Goal: Task Accomplishment & Management: Manage account settings

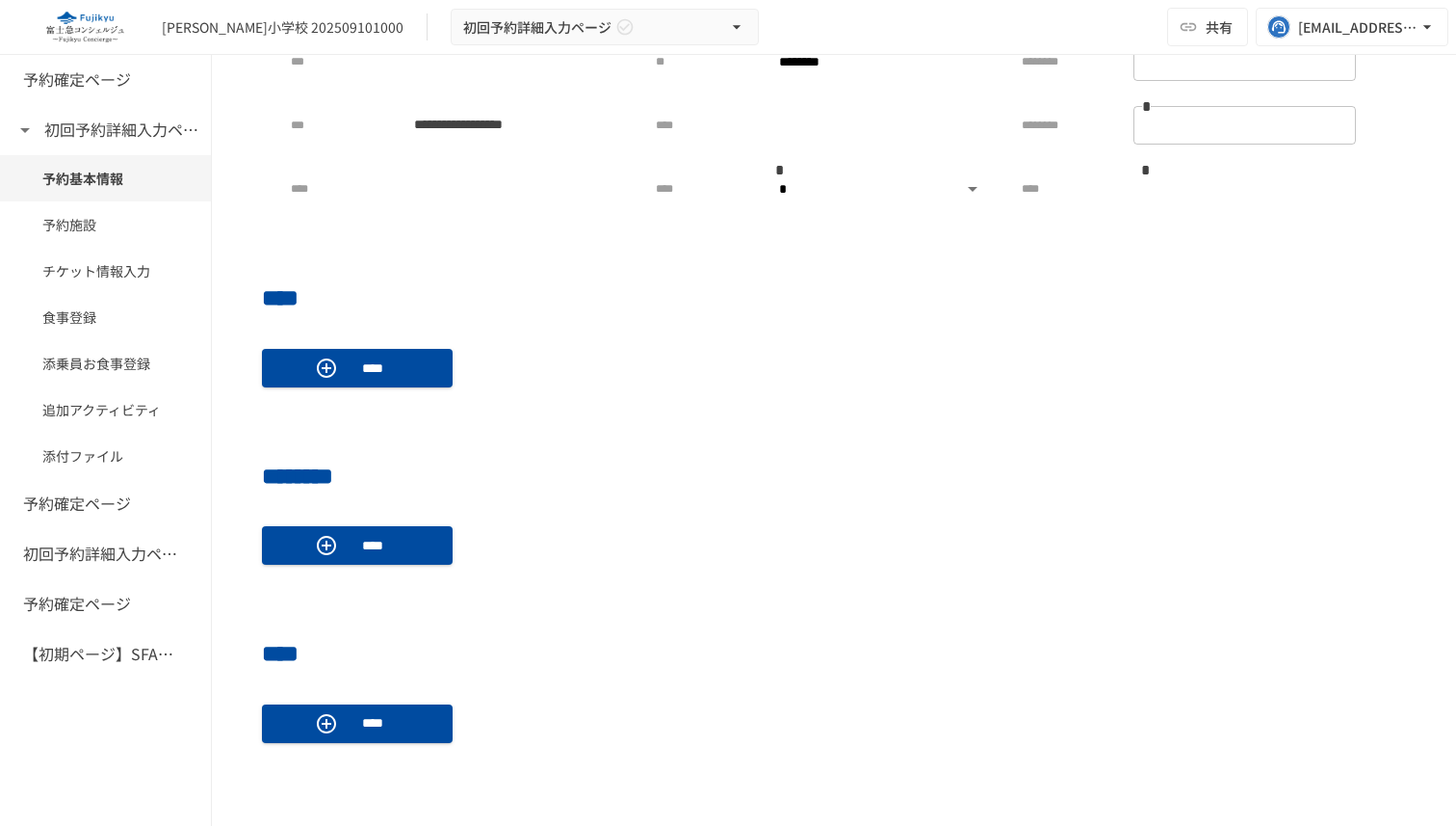
scroll to position [611, 0]
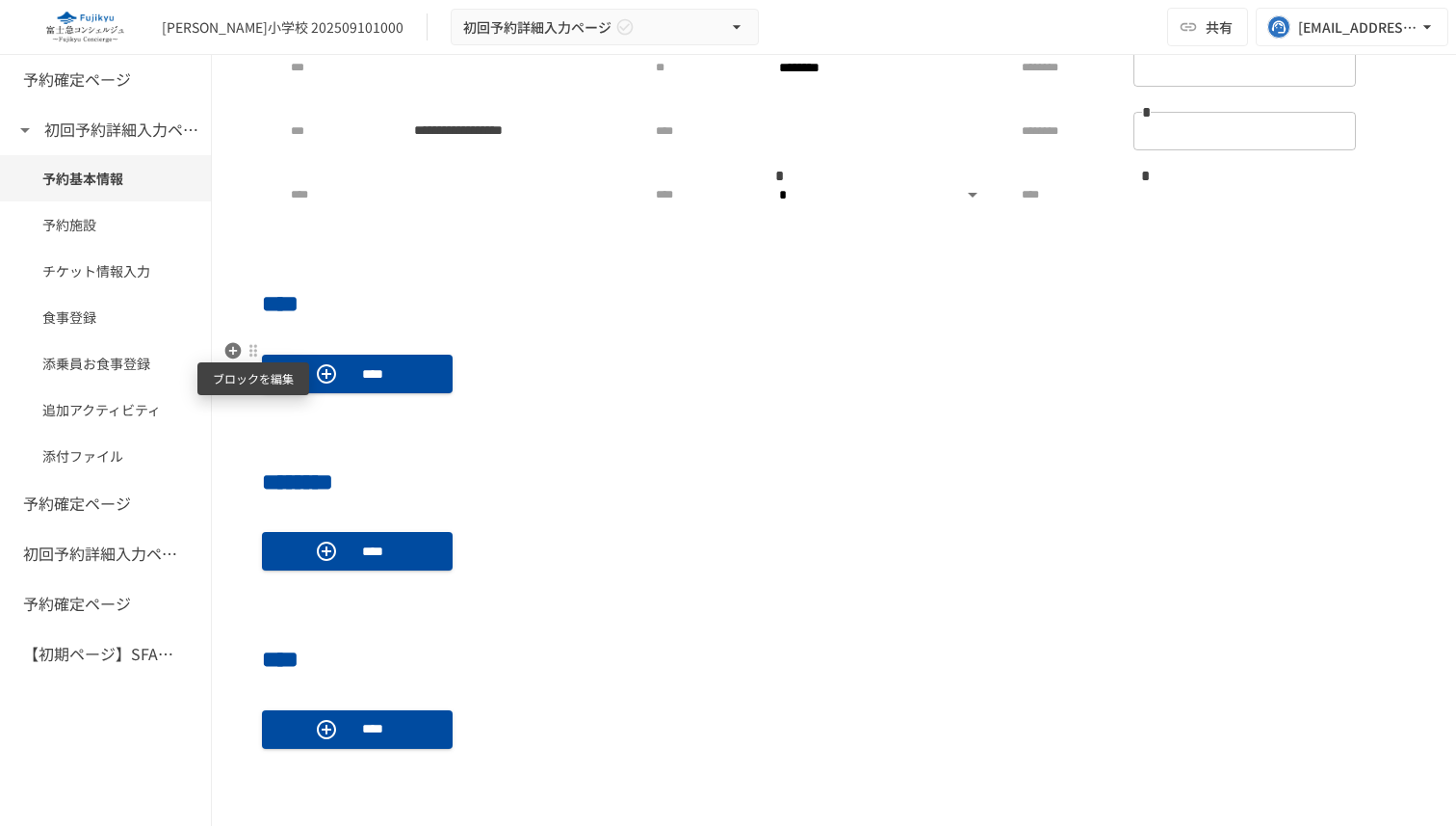
click at [252, 352] on div at bounding box center [253, 351] width 16 height 16
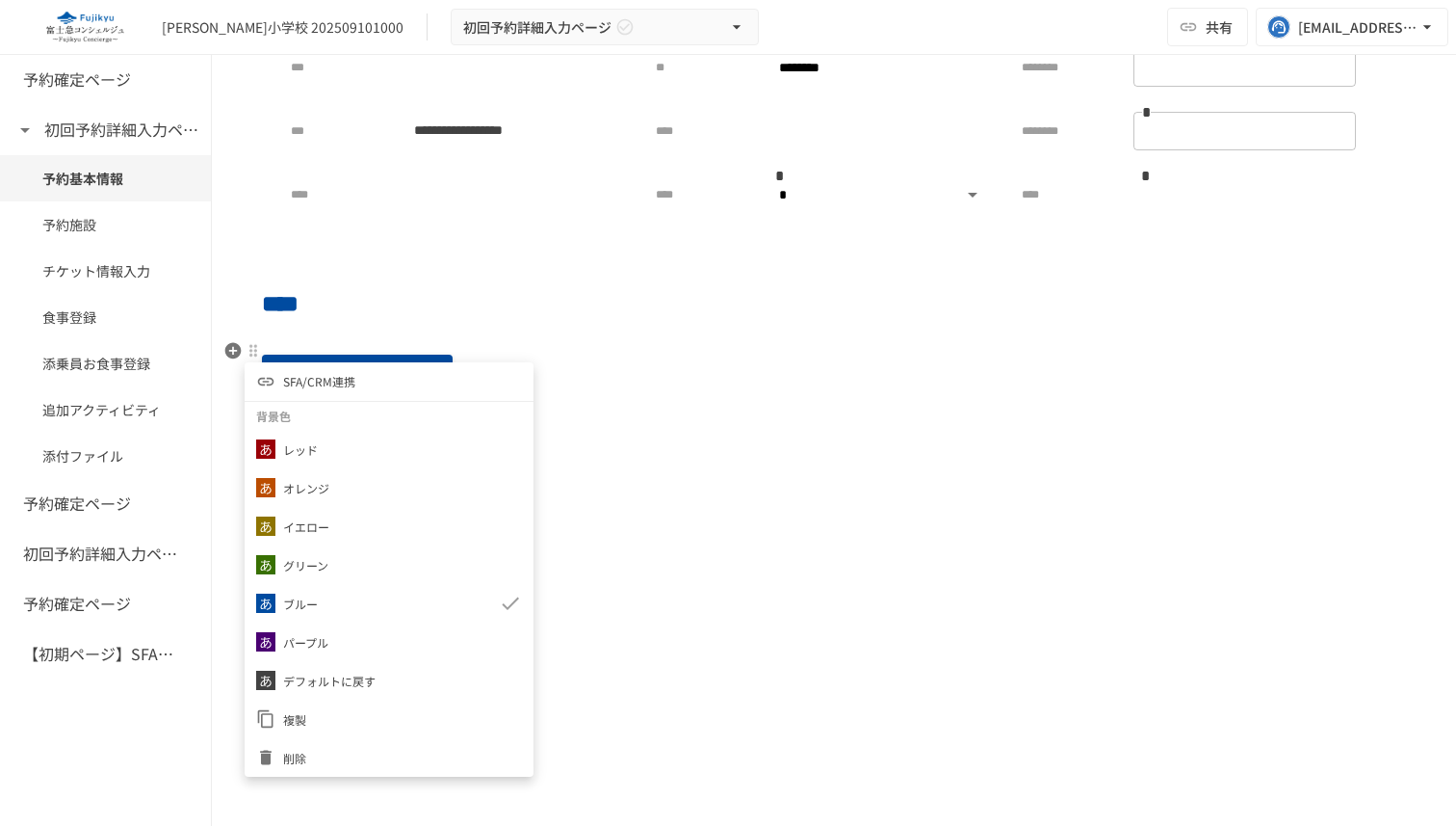
click at [296, 337] on div at bounding box center [728, 413] width 1456 height 826
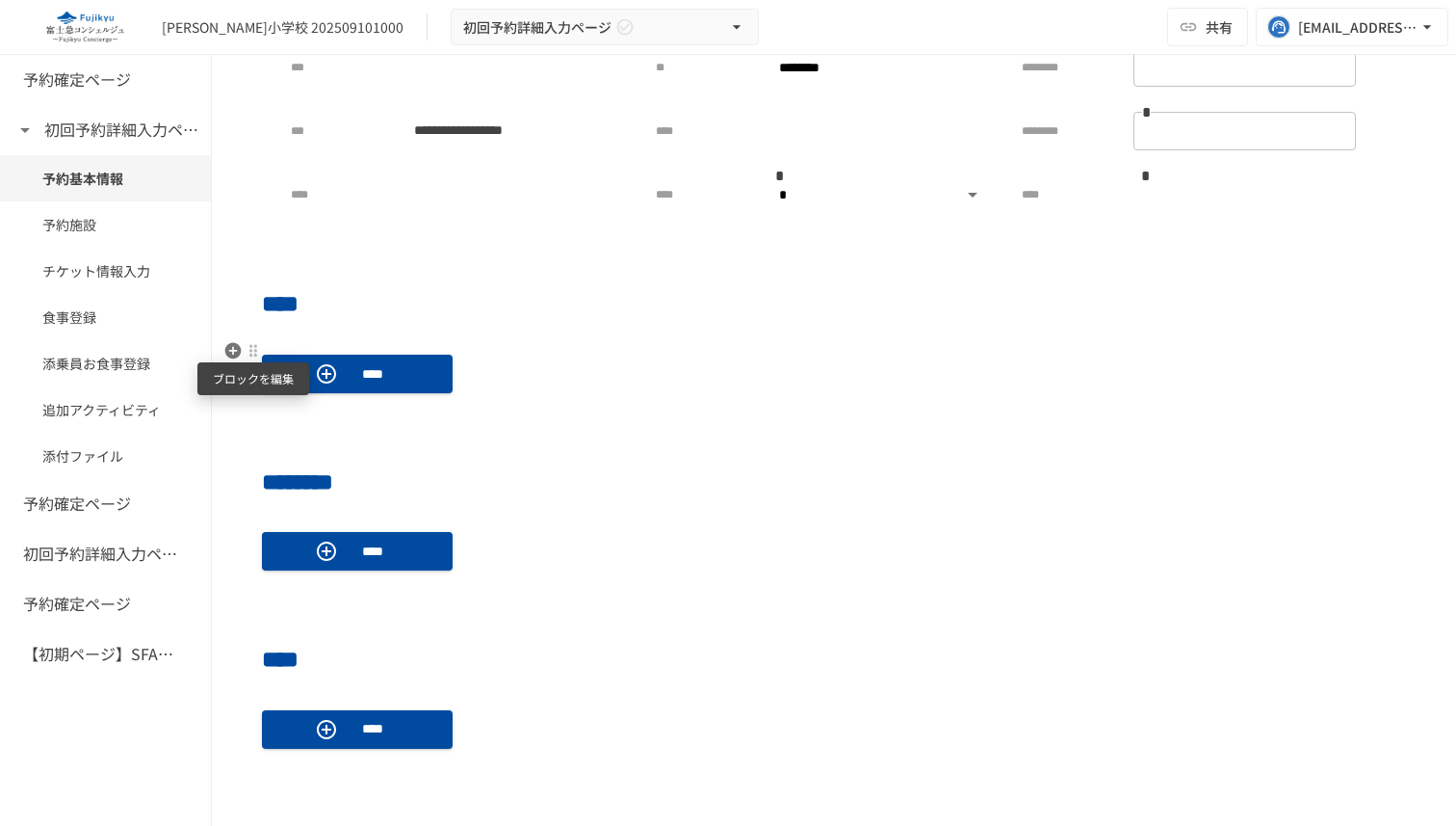
click at [252, 349] on div at bounding box center [253, 351] width 16 height 16
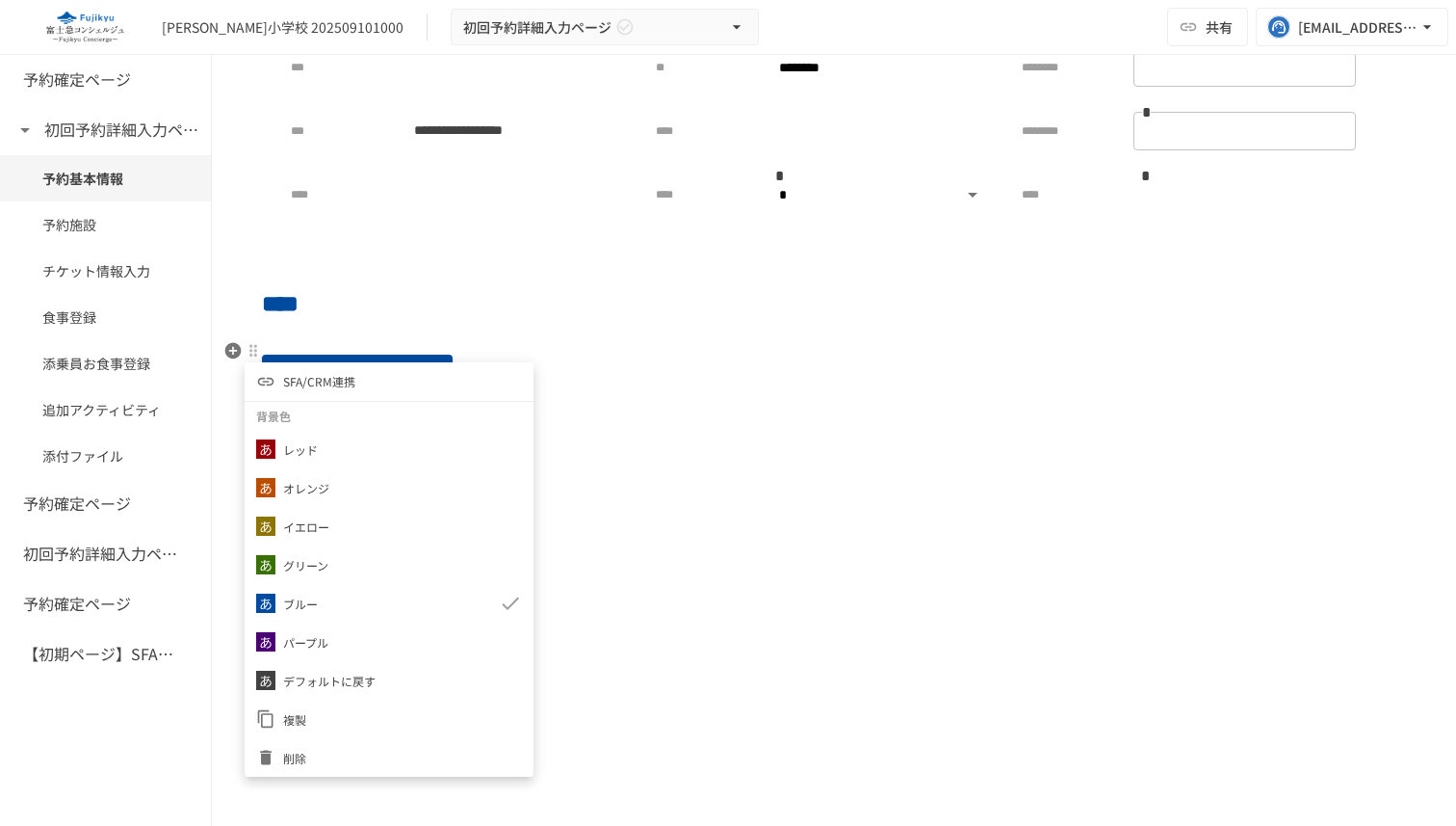
click at [444, 299] on div at bounding box center [728, 413] width 1456 height 826
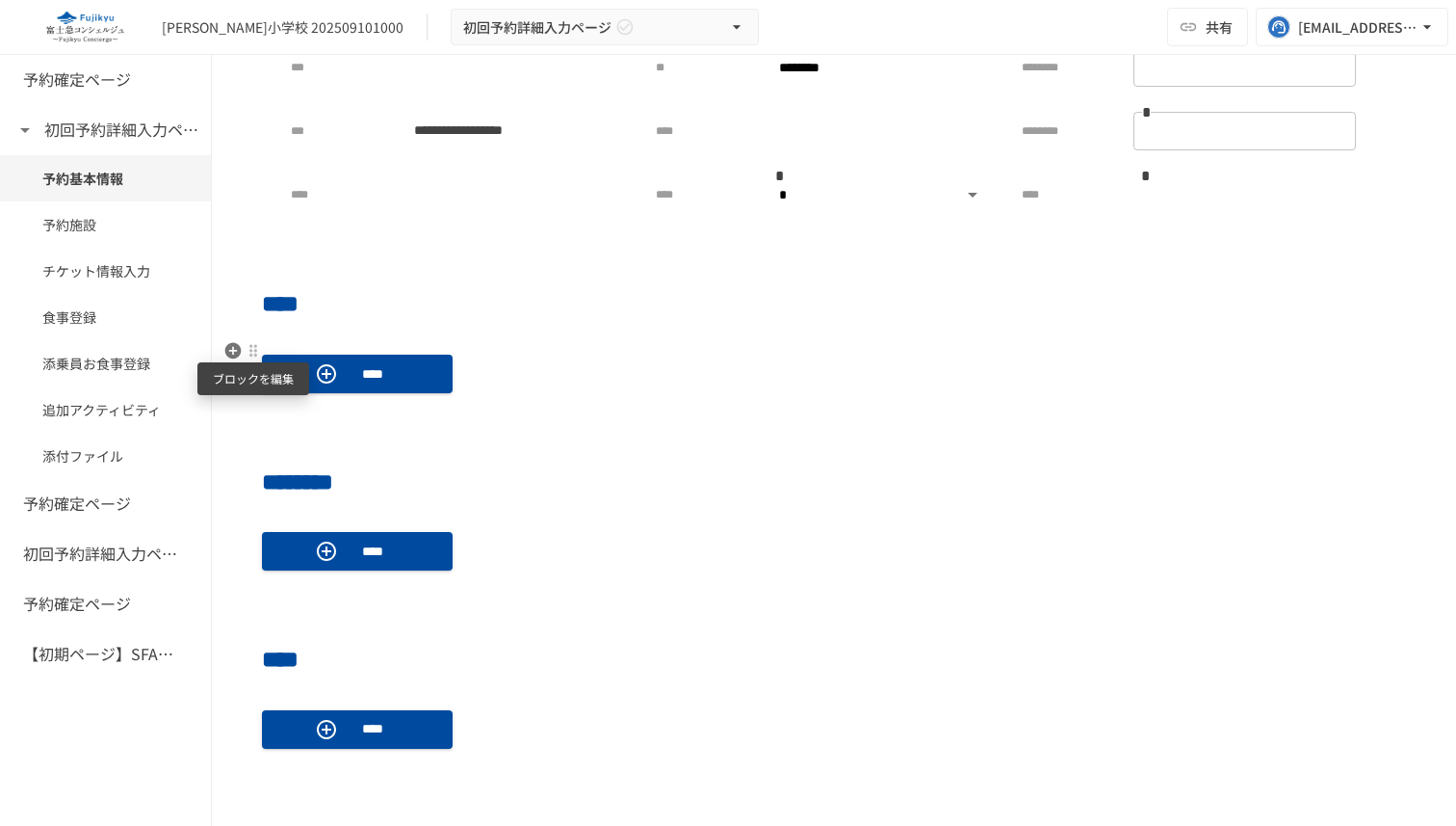
click at [246, 350] on div at bounding box center [253, 351] width 16 height 16
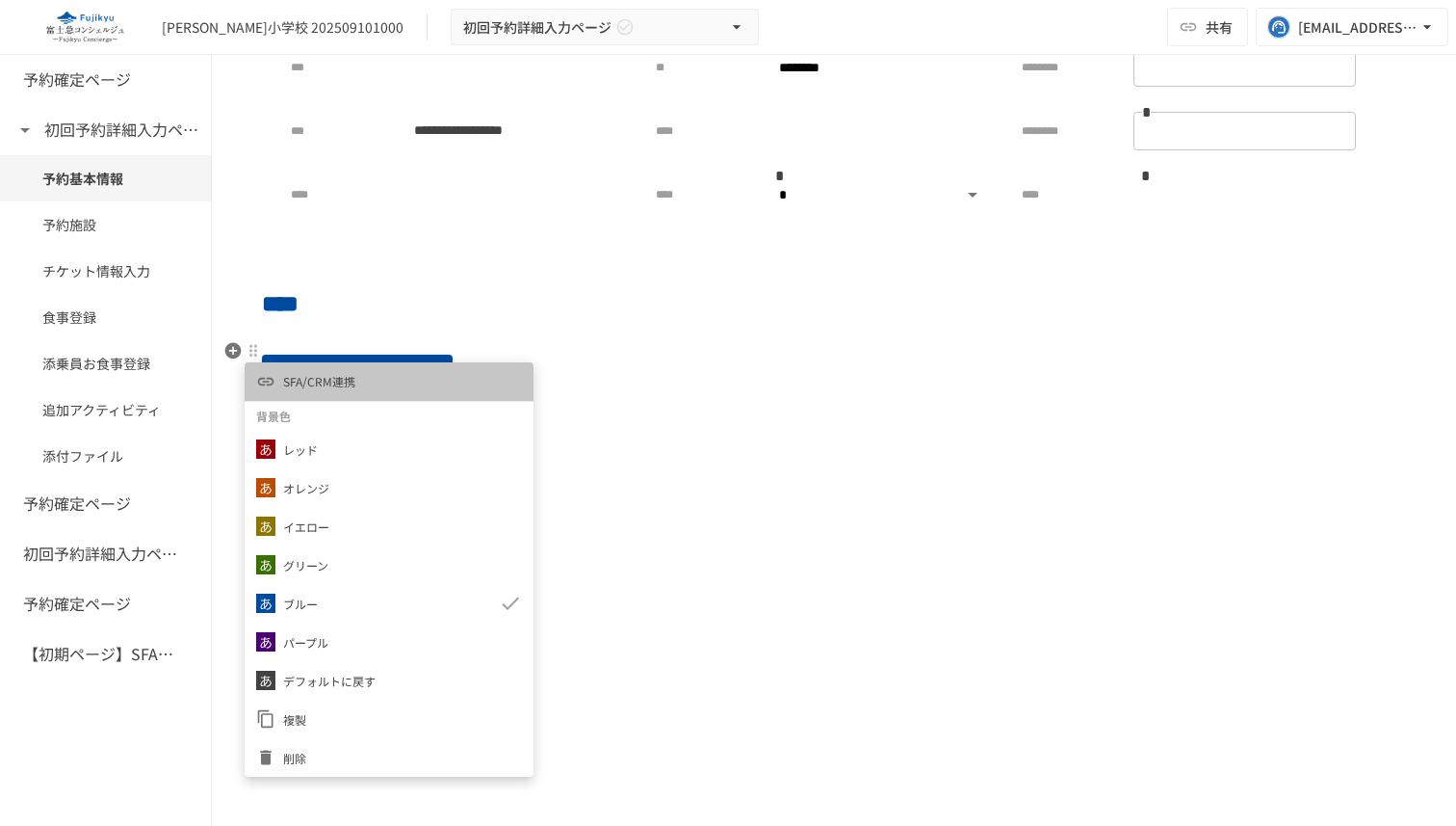
click at [294, 377] on span "SFA/CRM連携" at bounding box center [319, 381] width 72 height 18
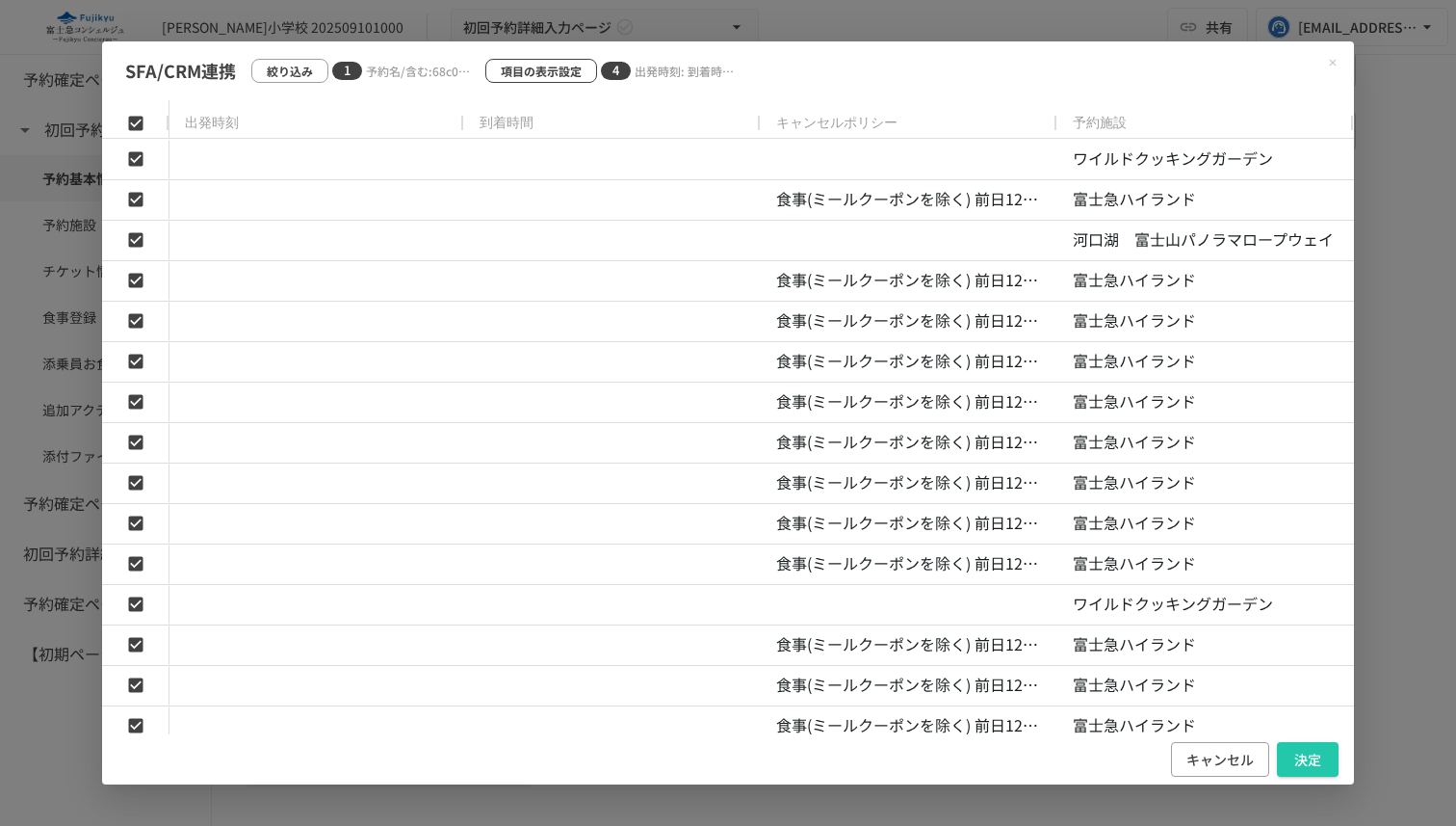
click at [545, 67] on p "項目の表示設定" at bounding box center [542, 70] width 81 height 18
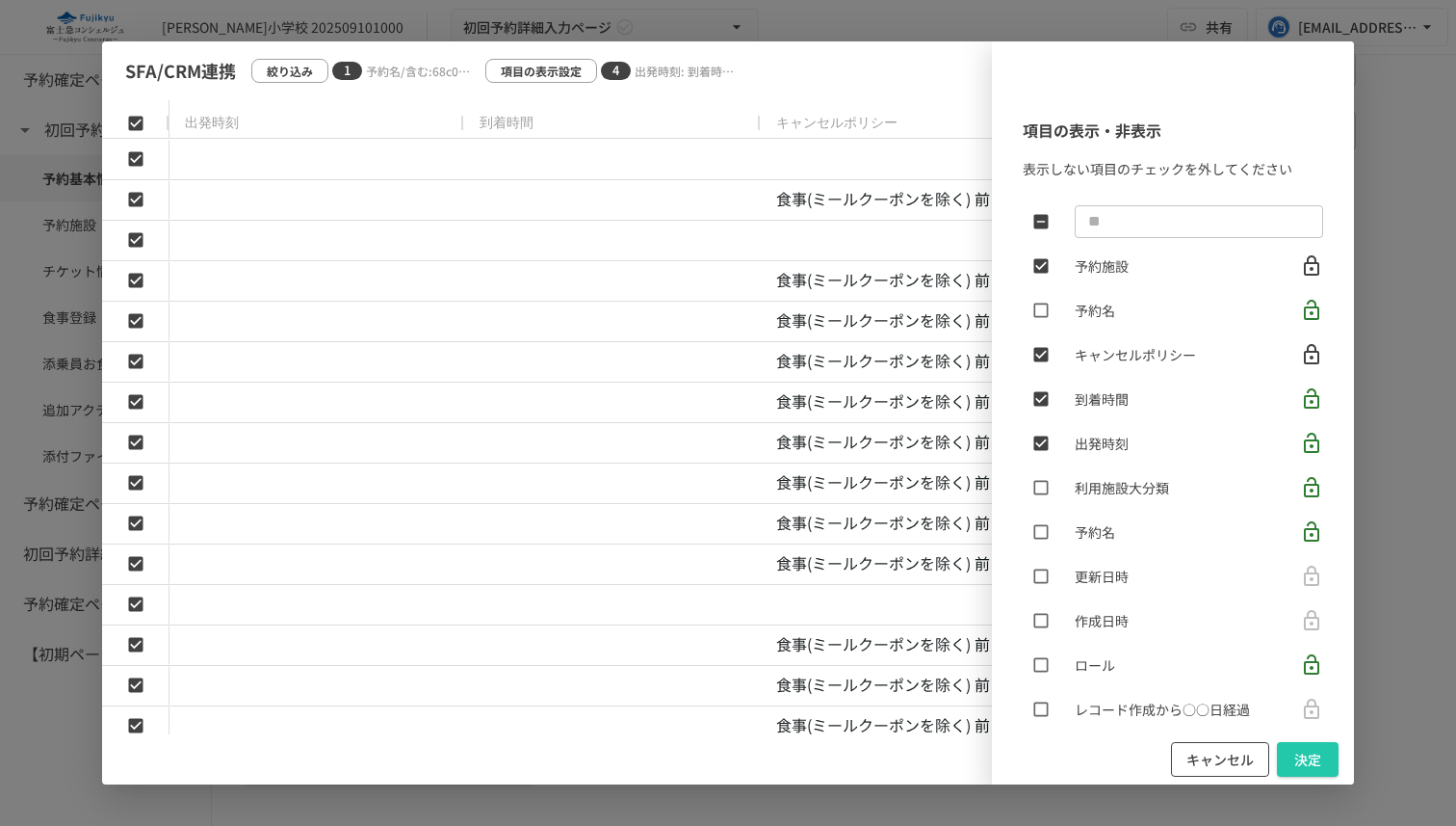
click at [1246, 760] on button "キャンセル" at bounding box center [1220, 759] width 98 height 36
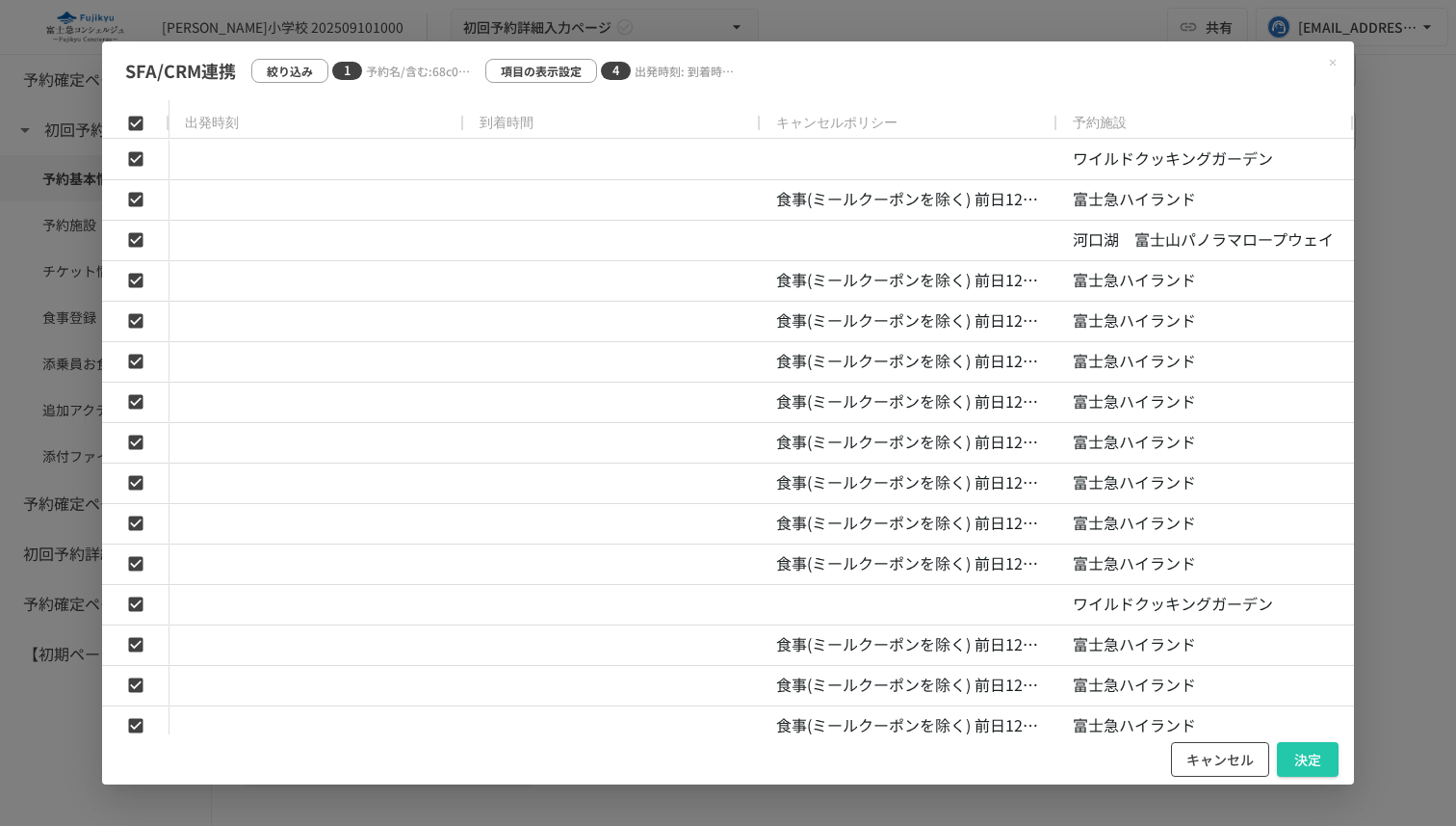
click at [1233, 763] on button "キャンセル" at bounding box center [1220, 759] width 98 height 36
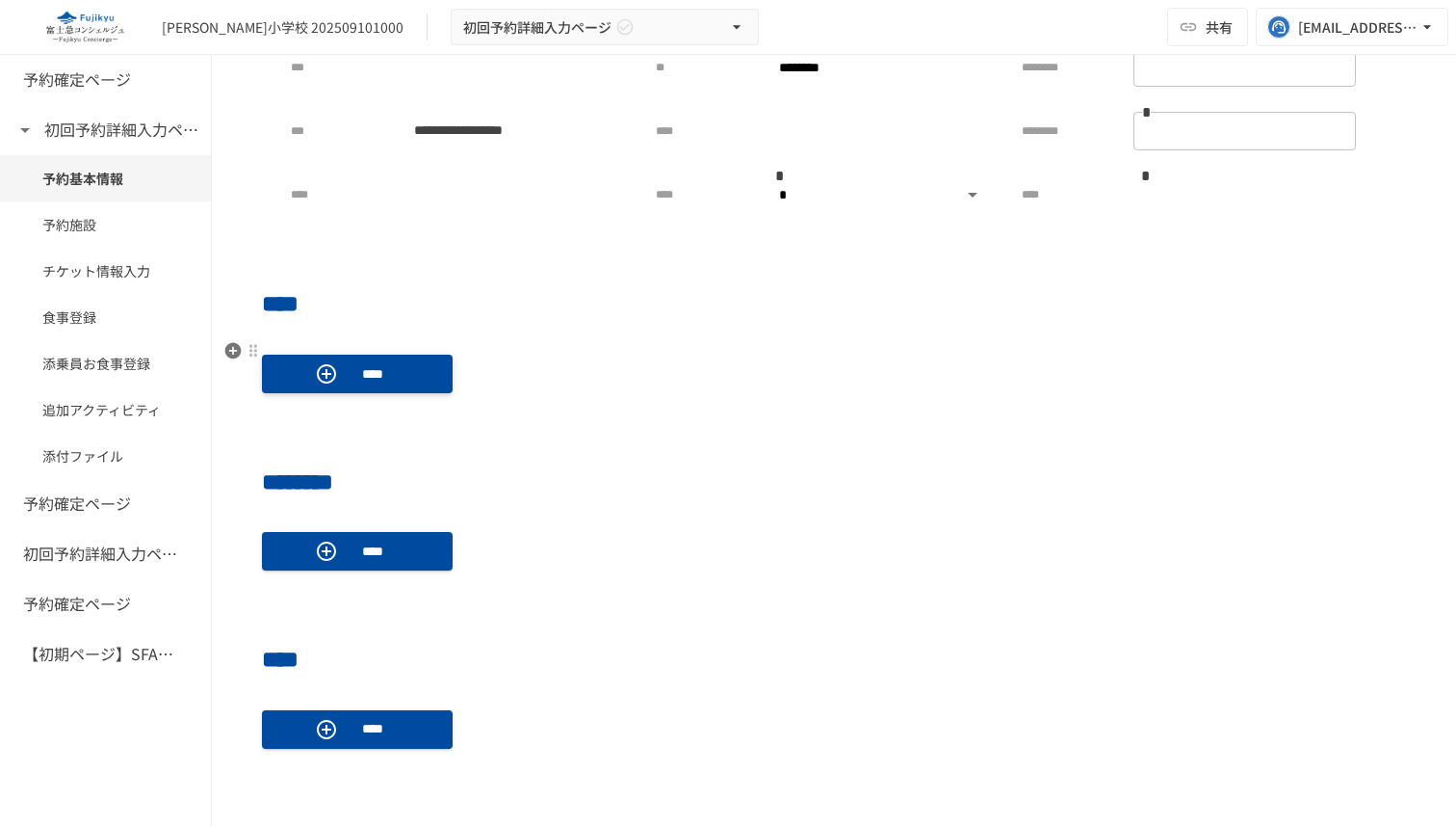
click at [385, 380] on p "****" at bounding box center [372, 373] width 54 height 21
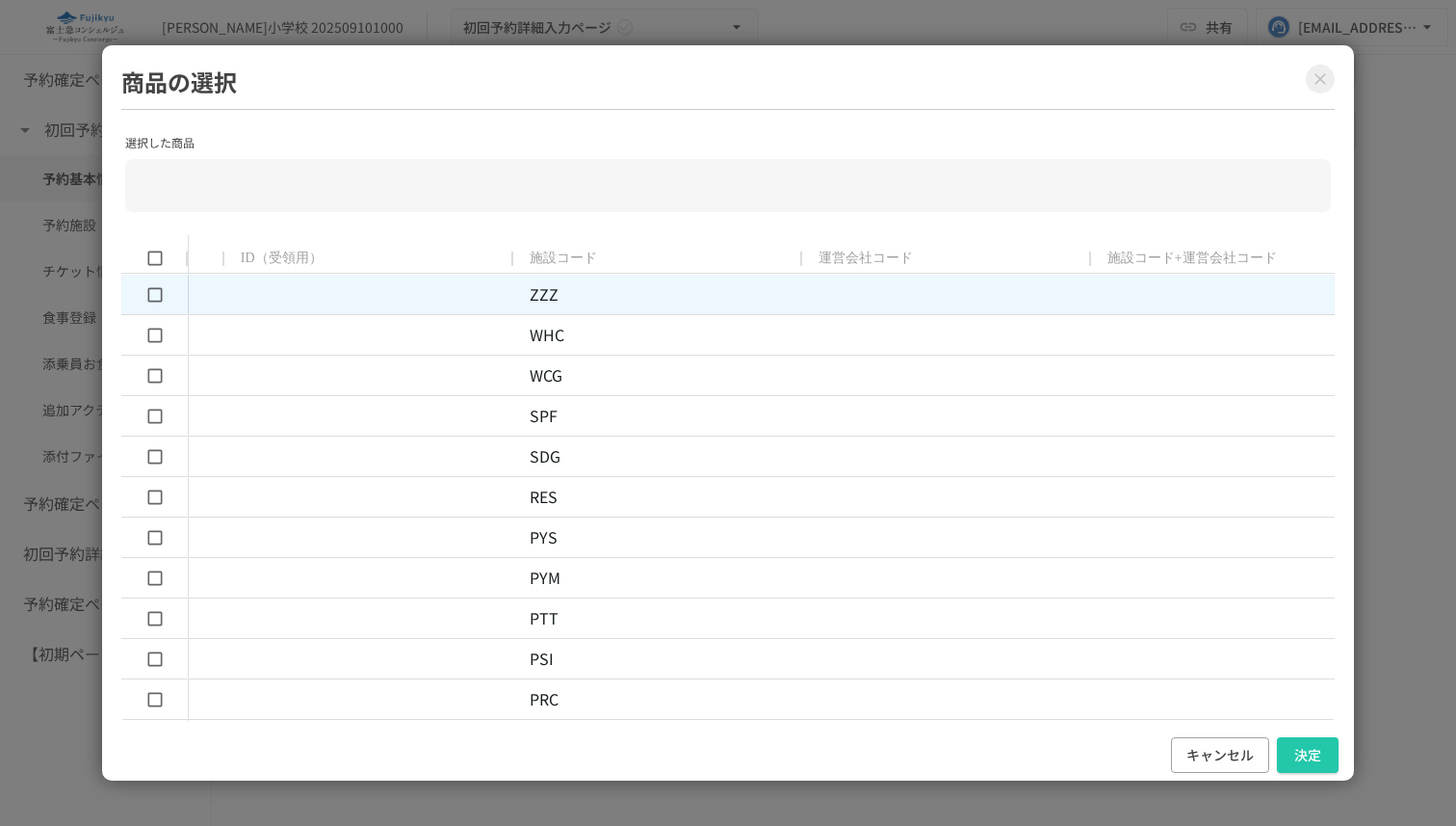
scroll to position [0, 0]
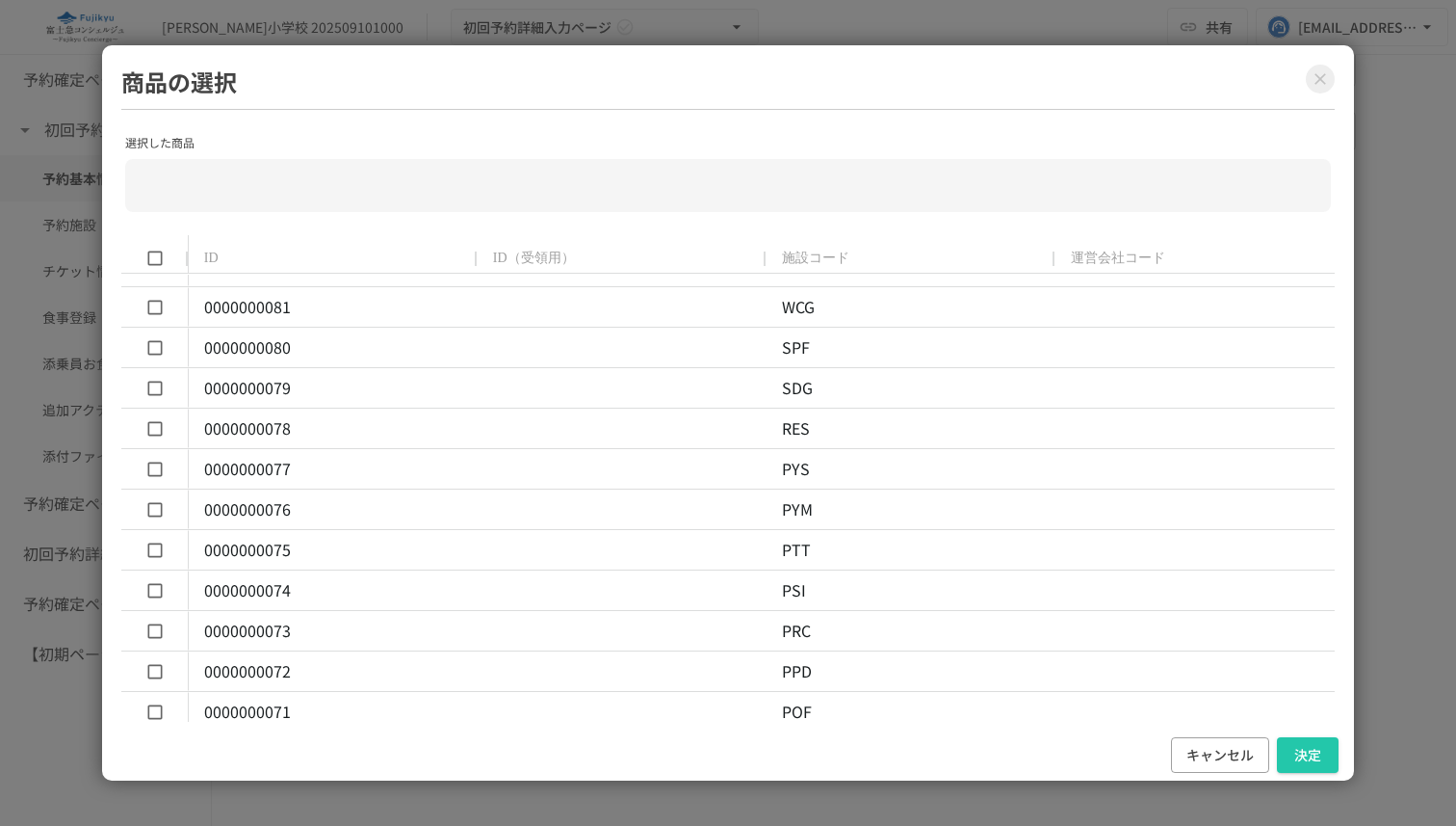
click at [1322, 79] on icon "Close modal" at bounding box center [1320, 78] width 19 height 19
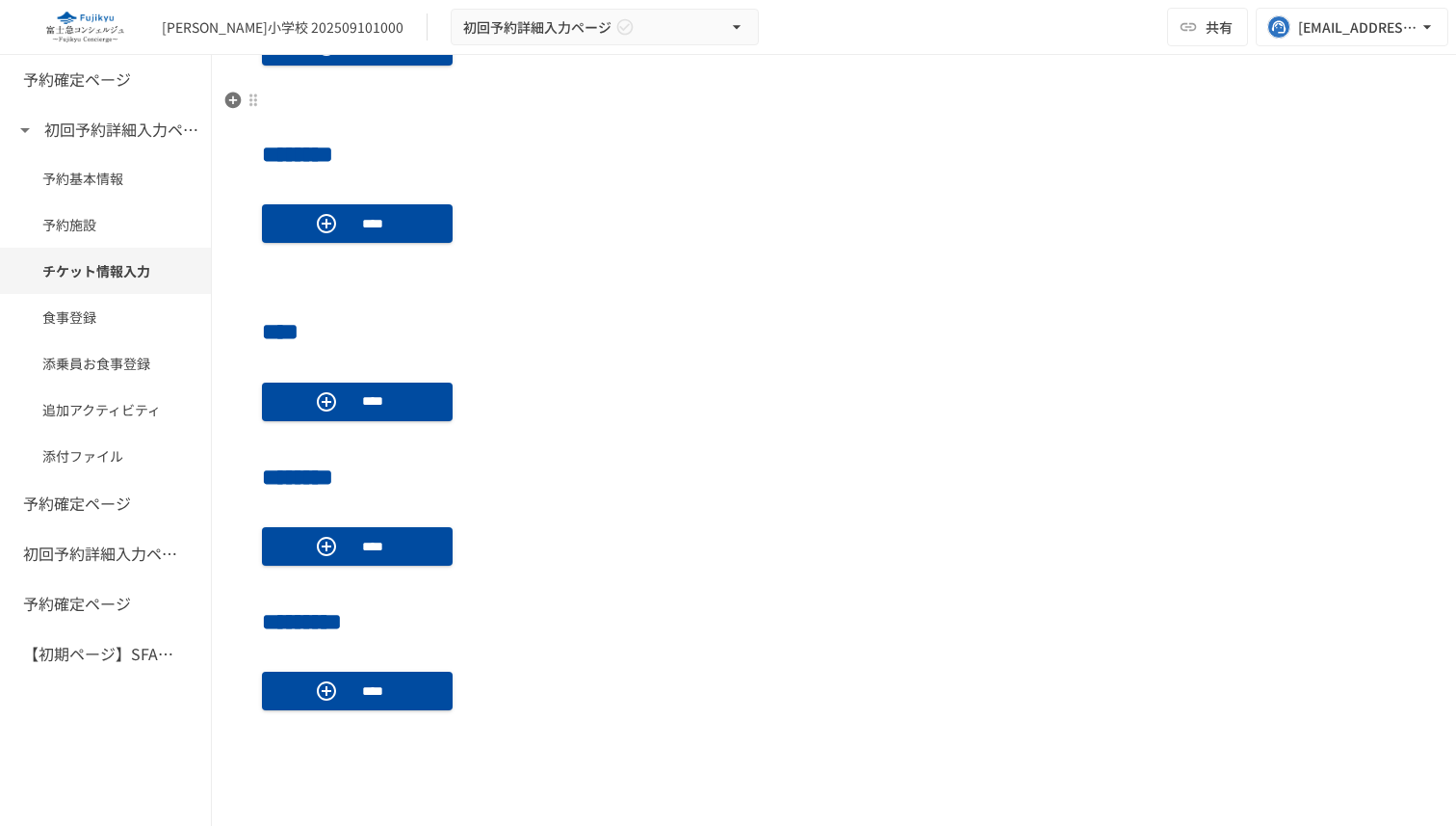
scroll to position [943, 0]
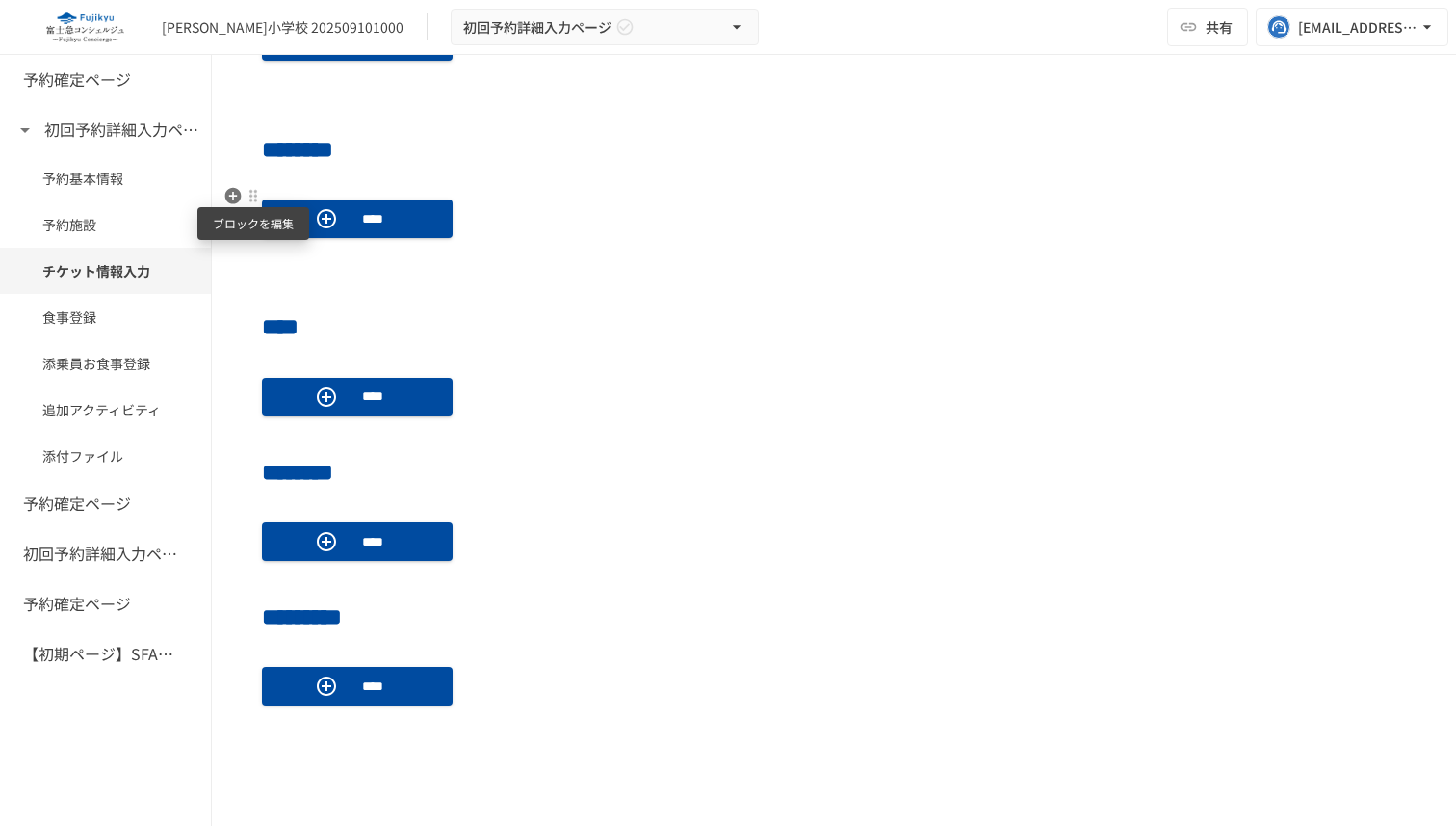
click at [250, 194] on div at bounding box center [253, 196] width 16 height 16
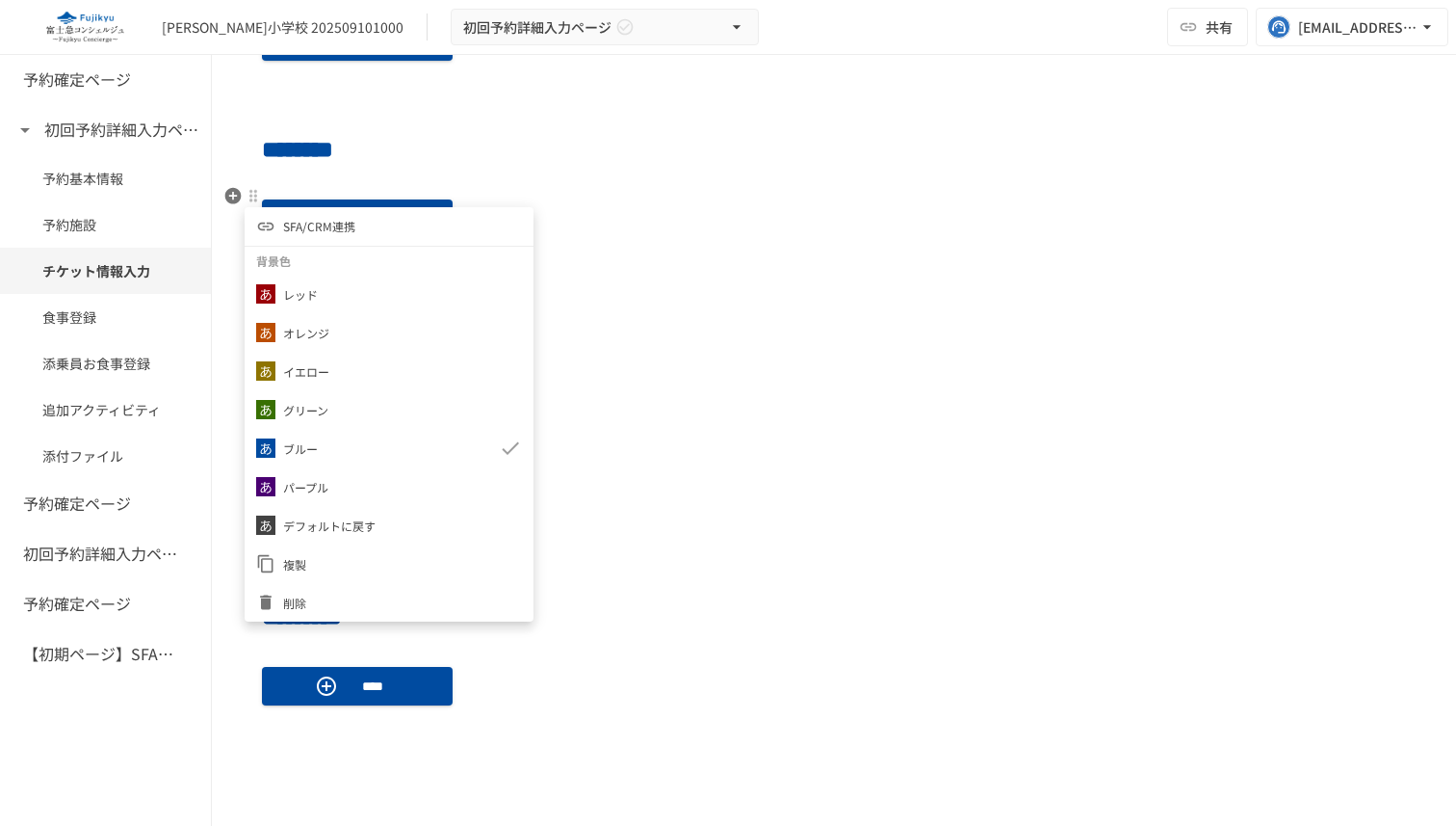
click at [683, 397] on div at bounding box center [728, 413] width 1456 height 826
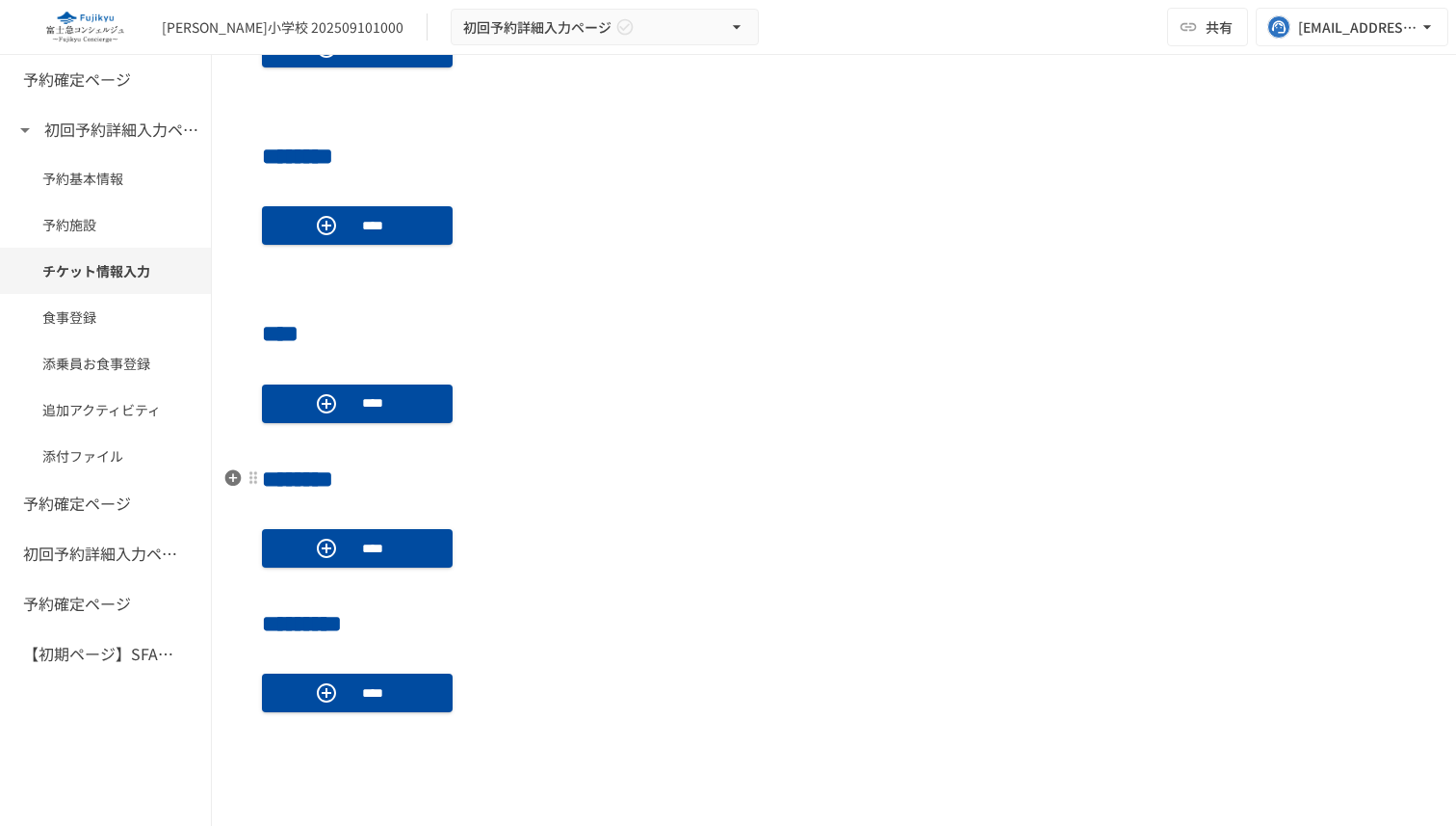
scroll to position [933, 0]
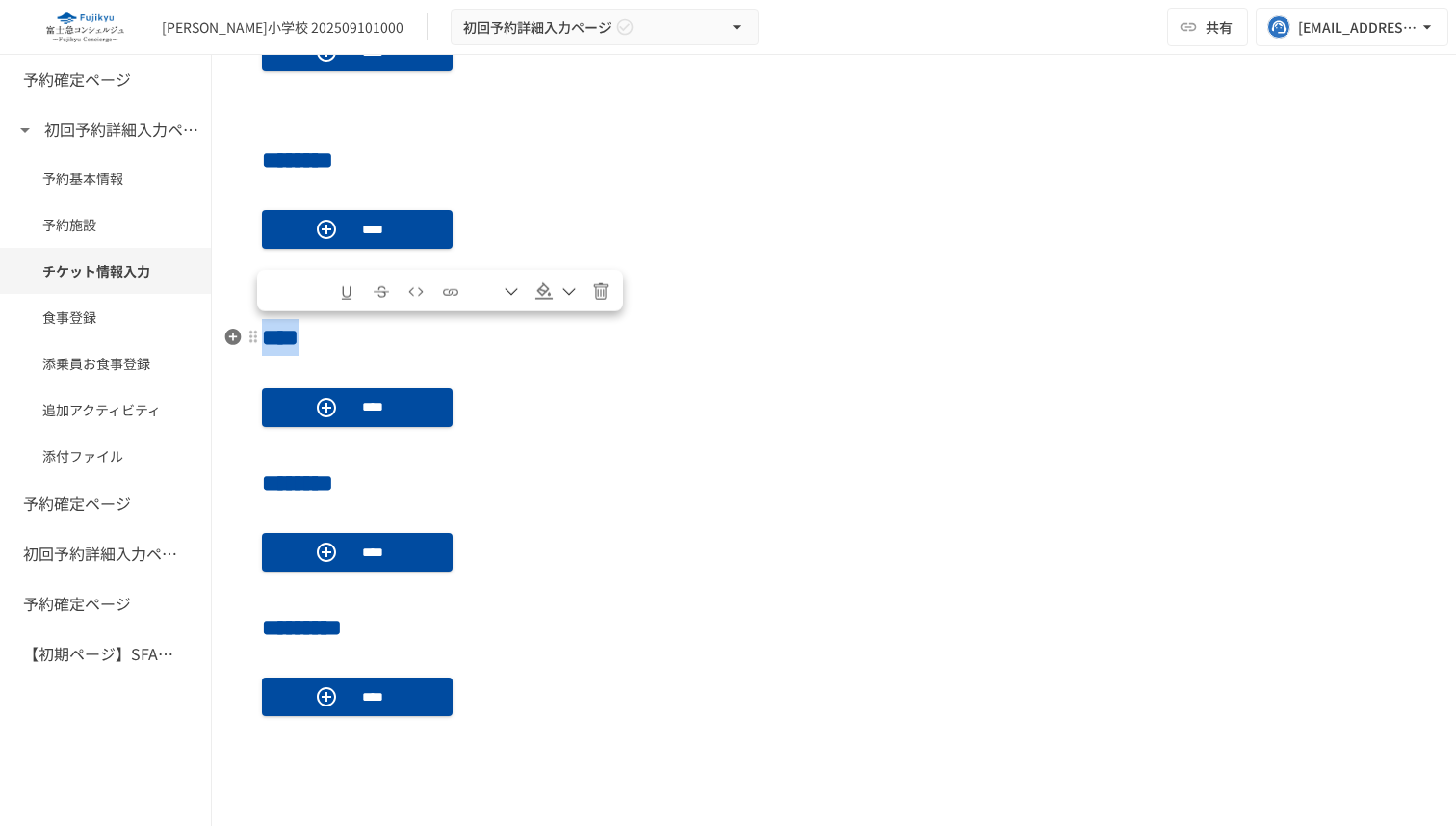
drag, startPoint x: 267, startPoint y: 344, endPoint x: 346, endPoint y: 343, distance: 79.0
click at [299, 343] on span "****" at bounding box center [280, 337] width 37 height 23
click at [441, 343] on h2 "****" at bounding box center [834, 337] width 1144 height 39
click at [252, 341] on div at bounding box center [253, 337] width 16 height 16
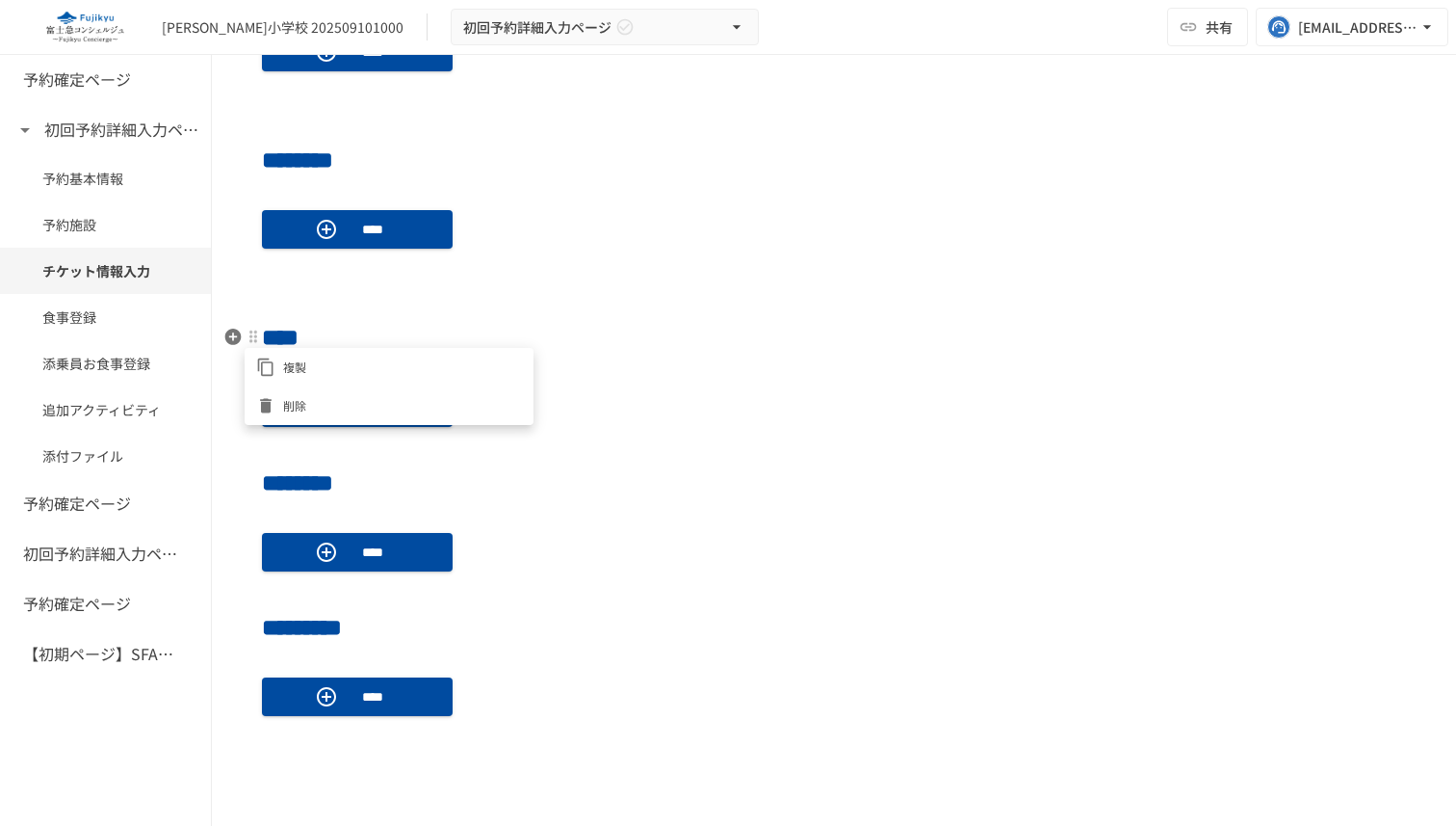
click at [432, 286] on div at bounding box center [728, 413] width 1456 height 826
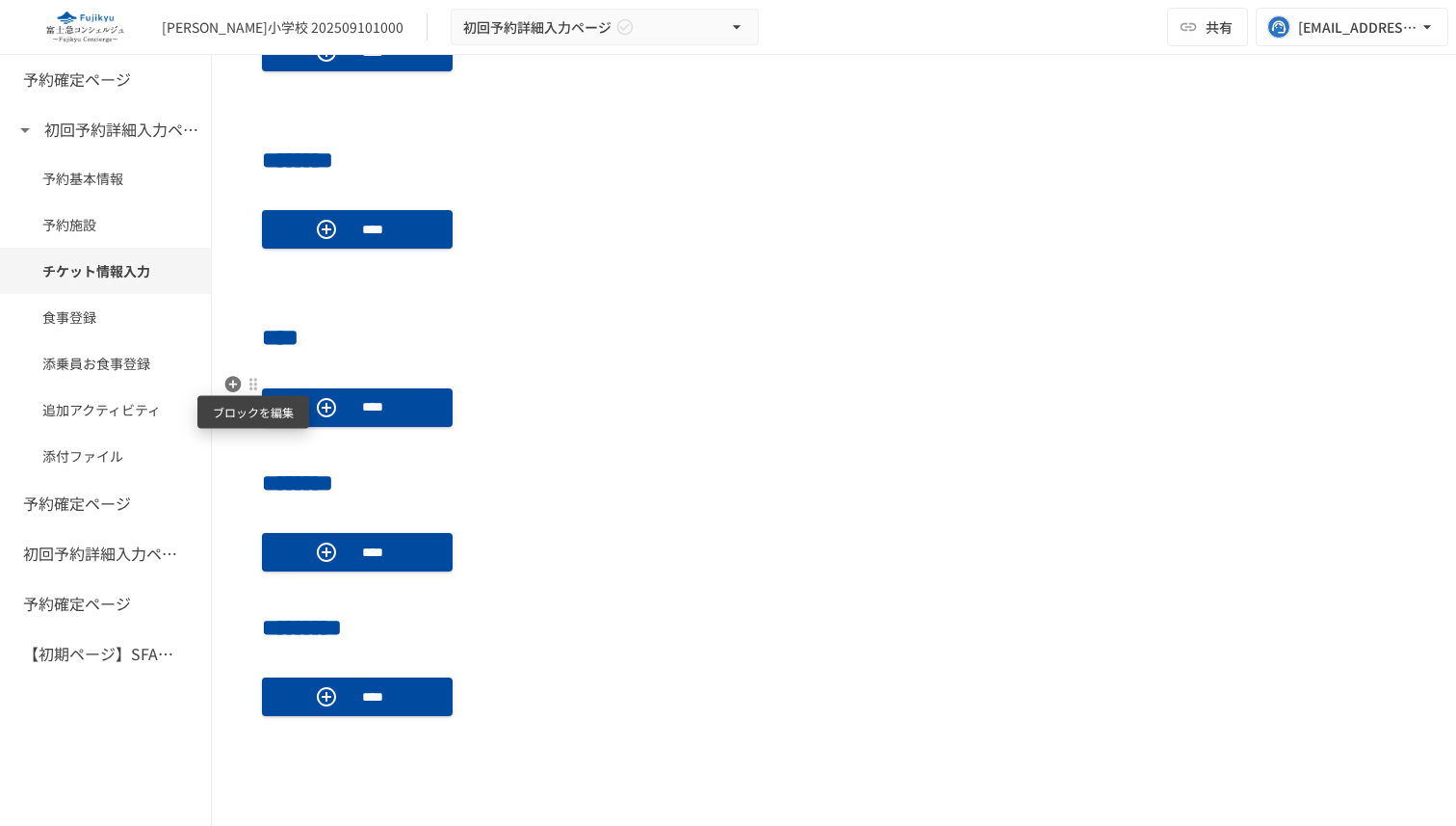
click at [249, 381] on div at bounding box center [253, 384] width 16 height 16
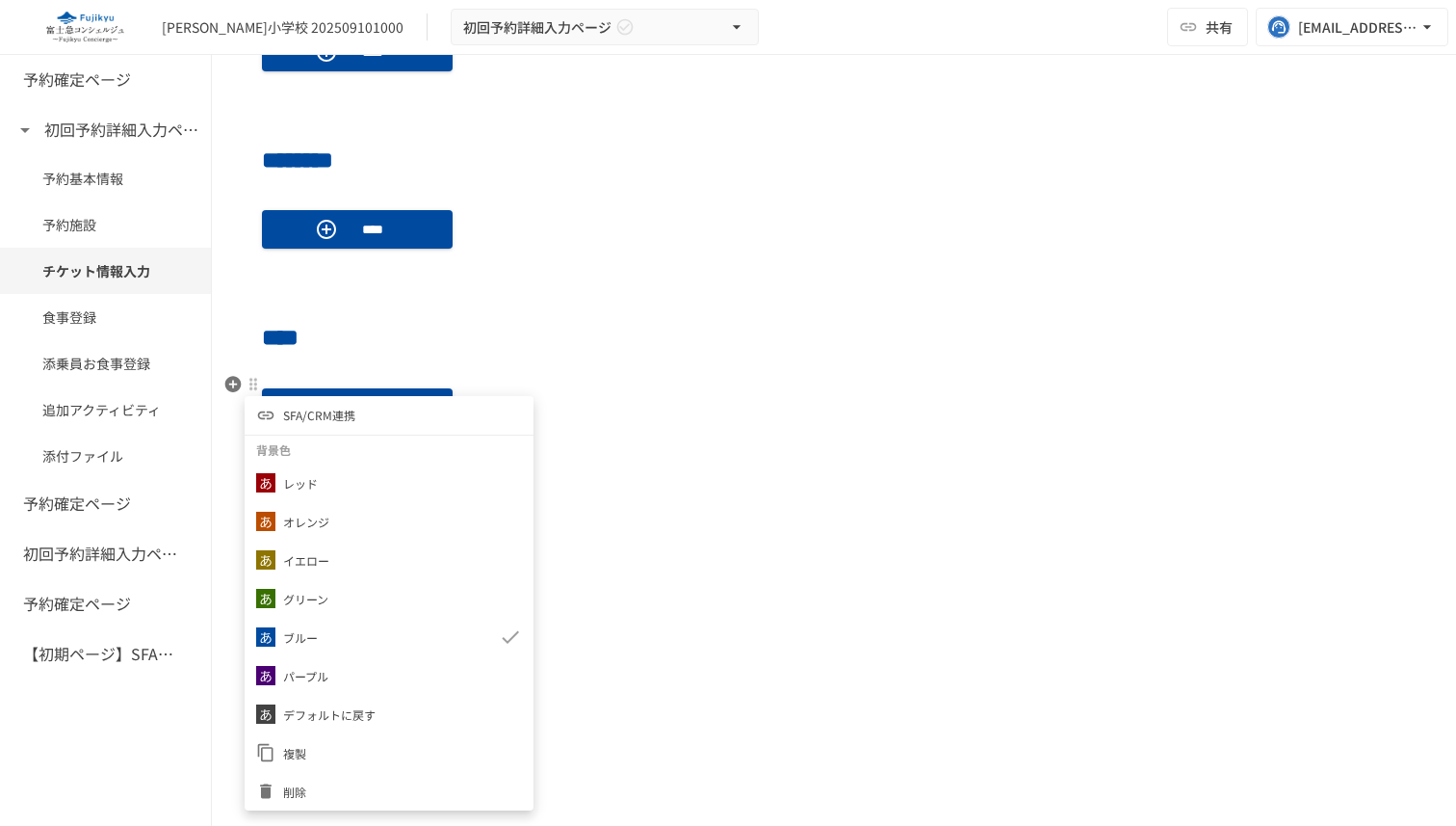
click at [474, 344] on div at bounding box center [728, 413] width 1456 height 826
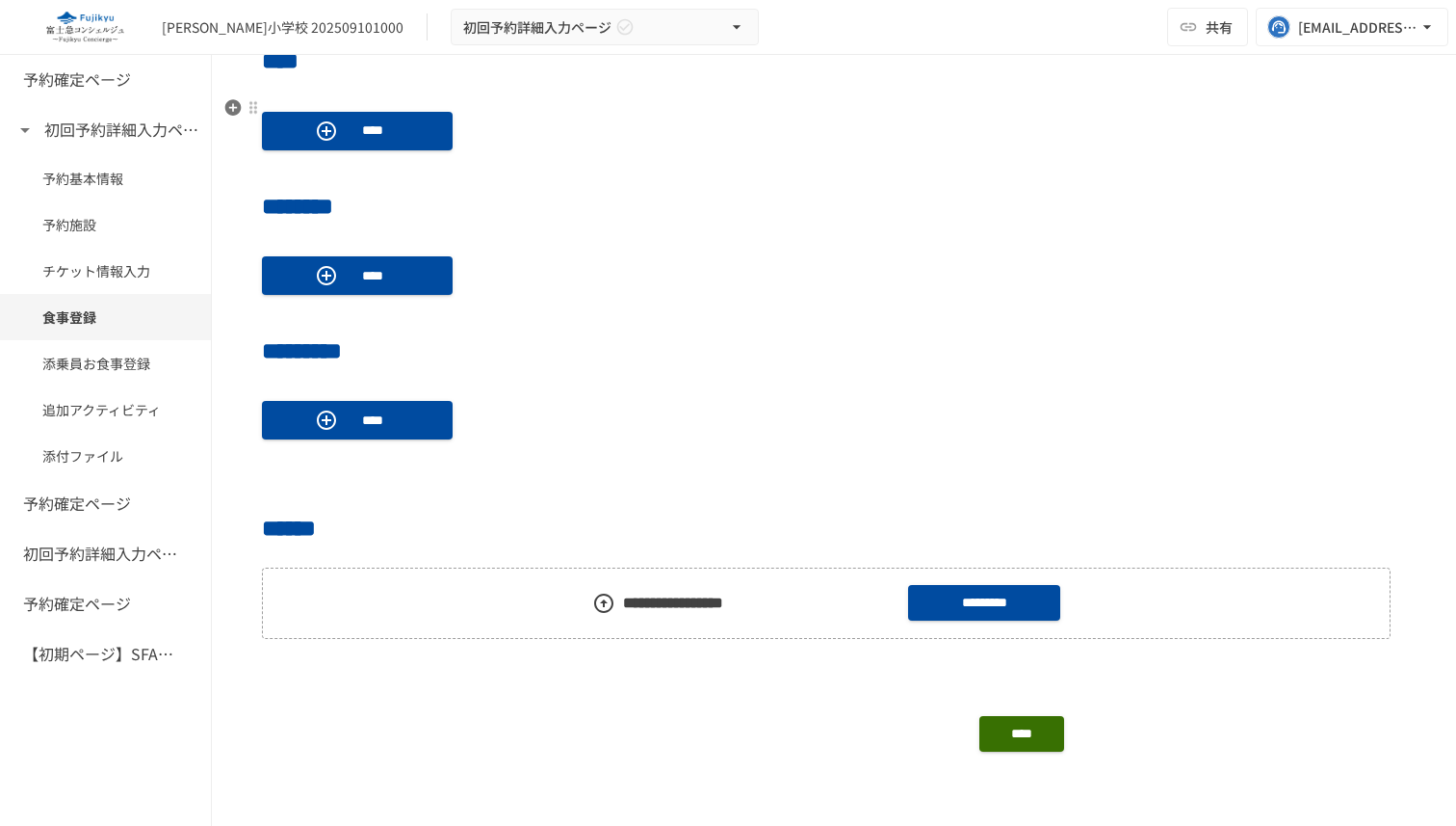
scroll to position [1214, 0]
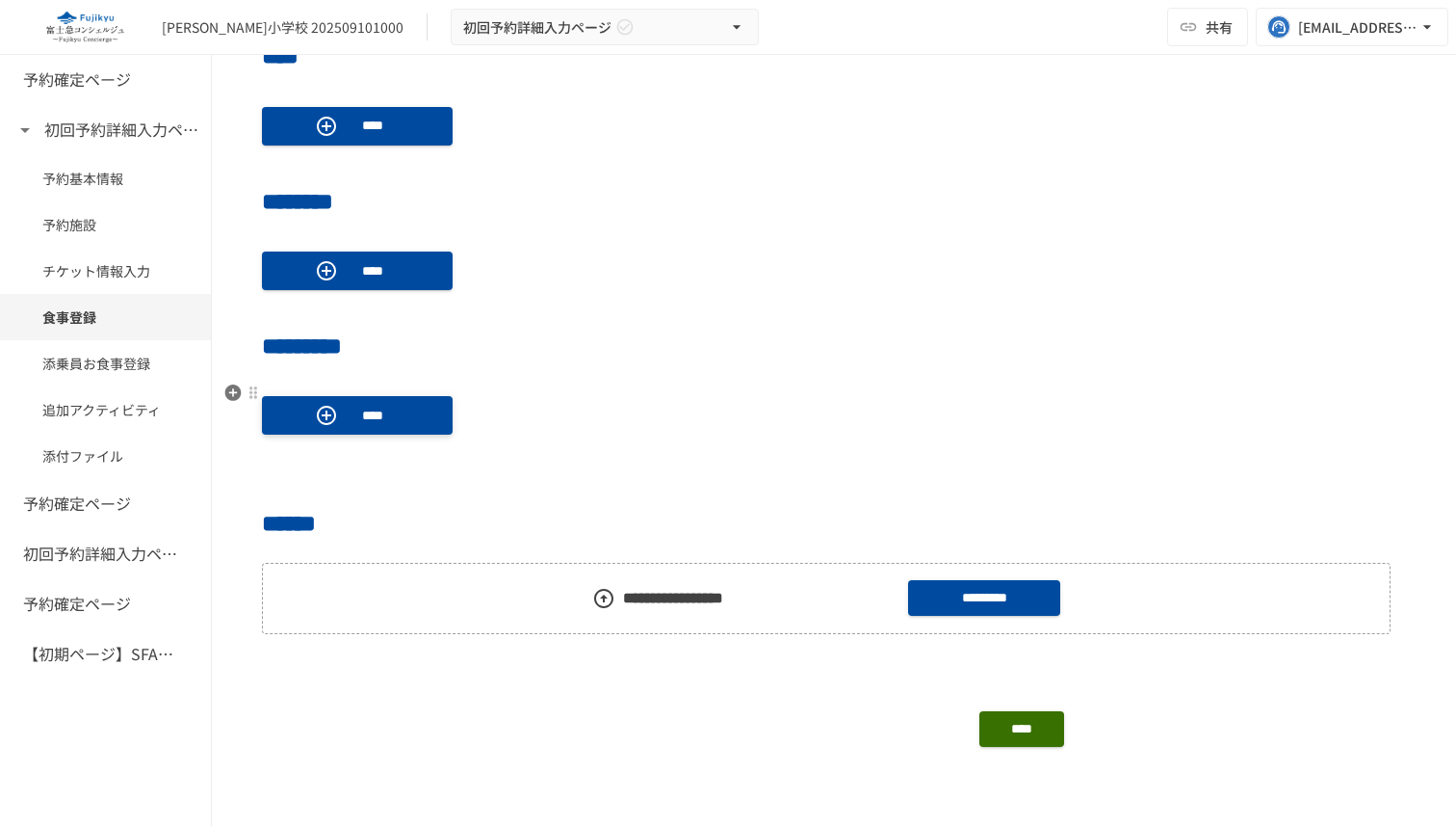
click at [355, 413] on p "****" at bounding box center [372, 415] width 54 height 21
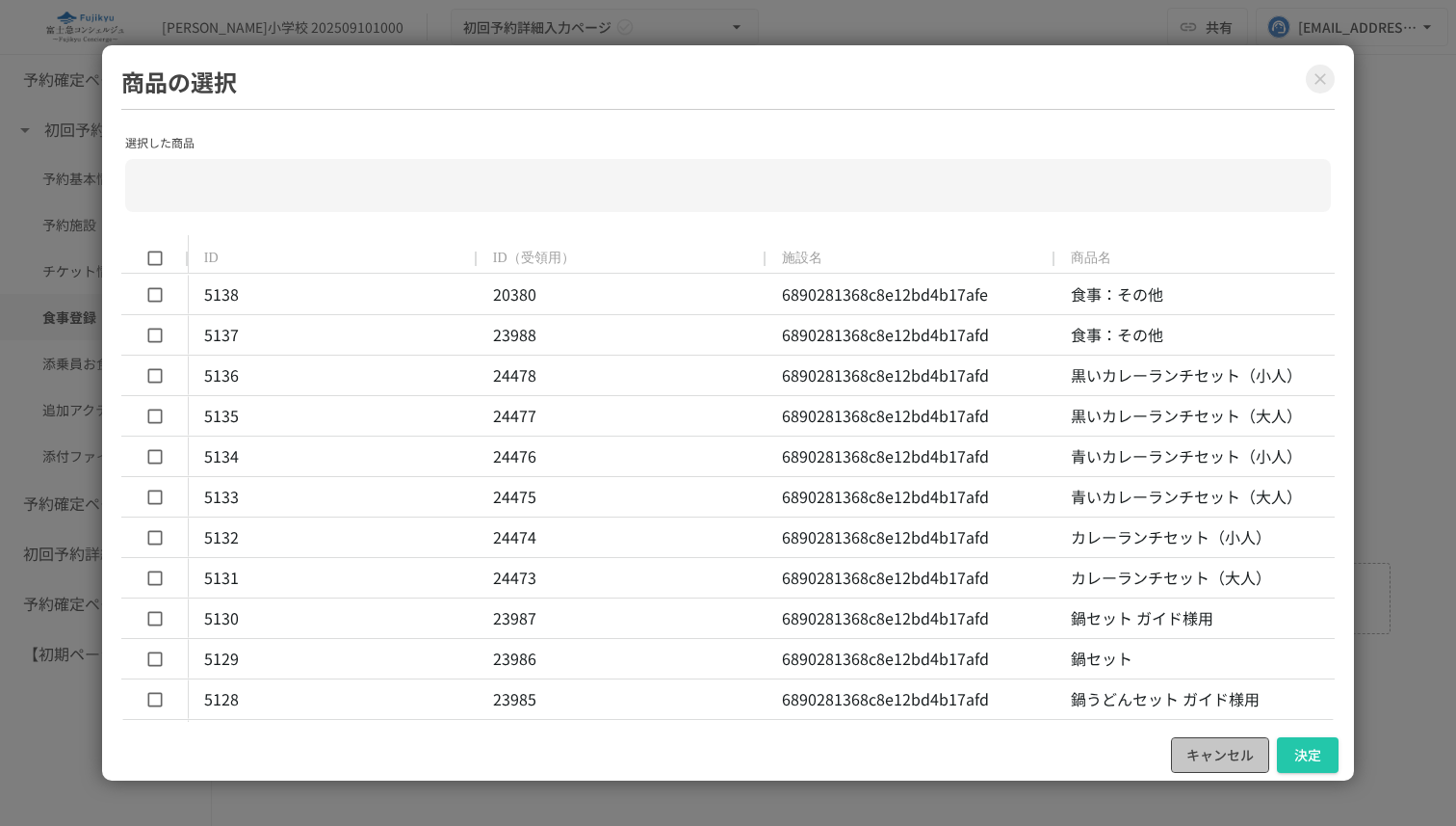
click at [1235, 769] on button "キャンセル" at bounding box center [1220, 755] width 98 height 36
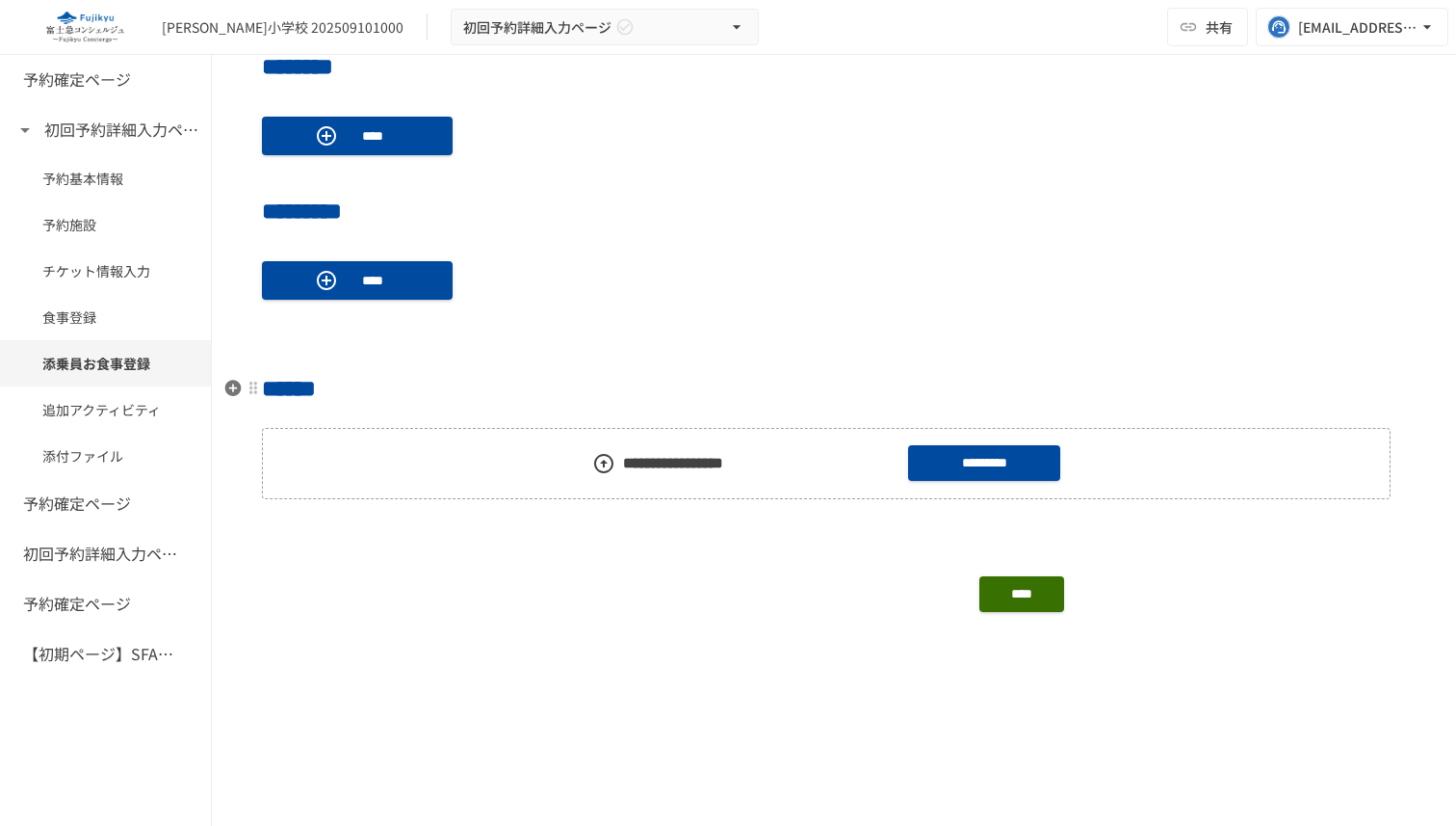
scroll to position [1351, 0]
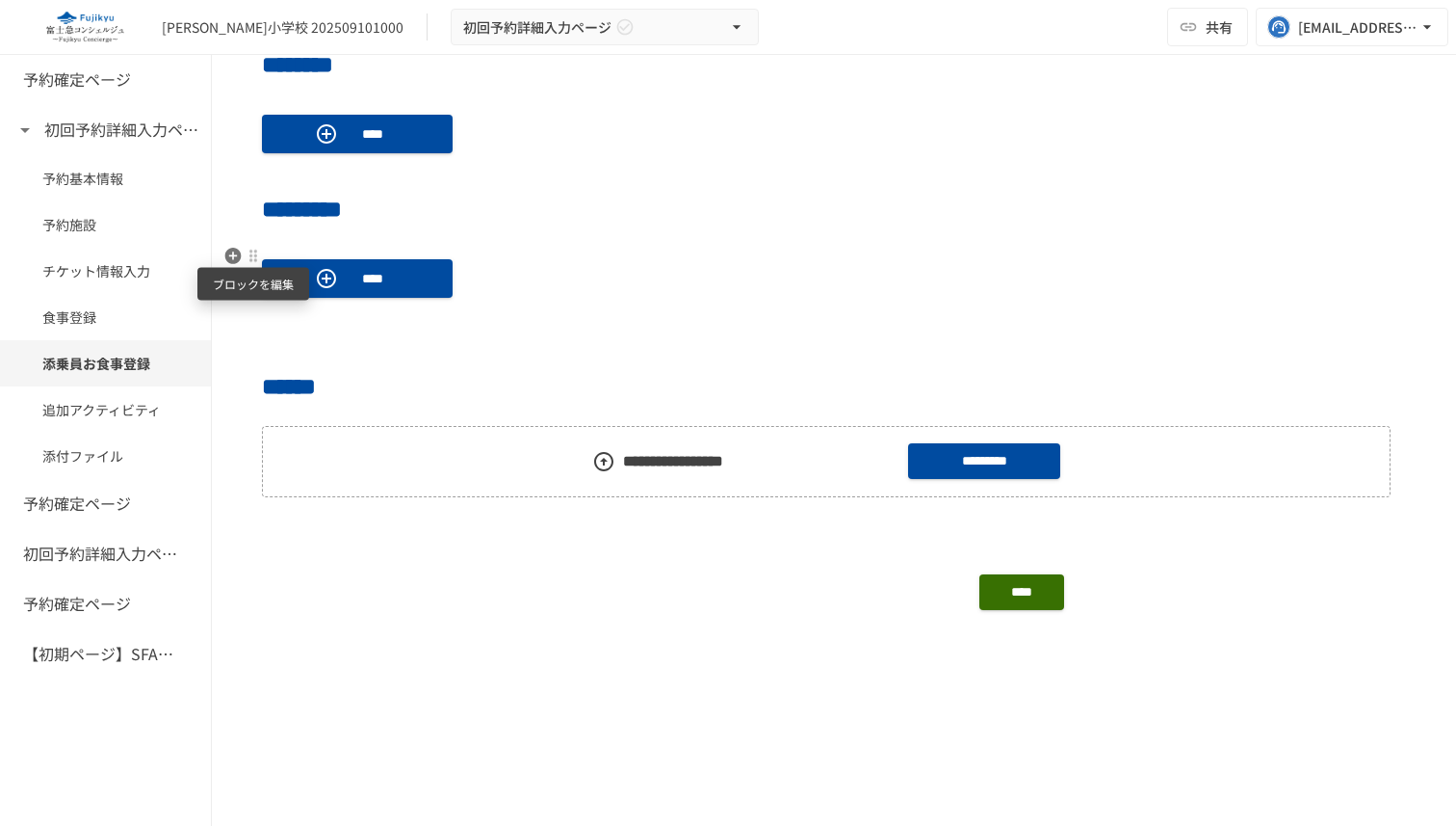
click at [253, 256] on div at bounding box center [253, 255] width 16 height 16
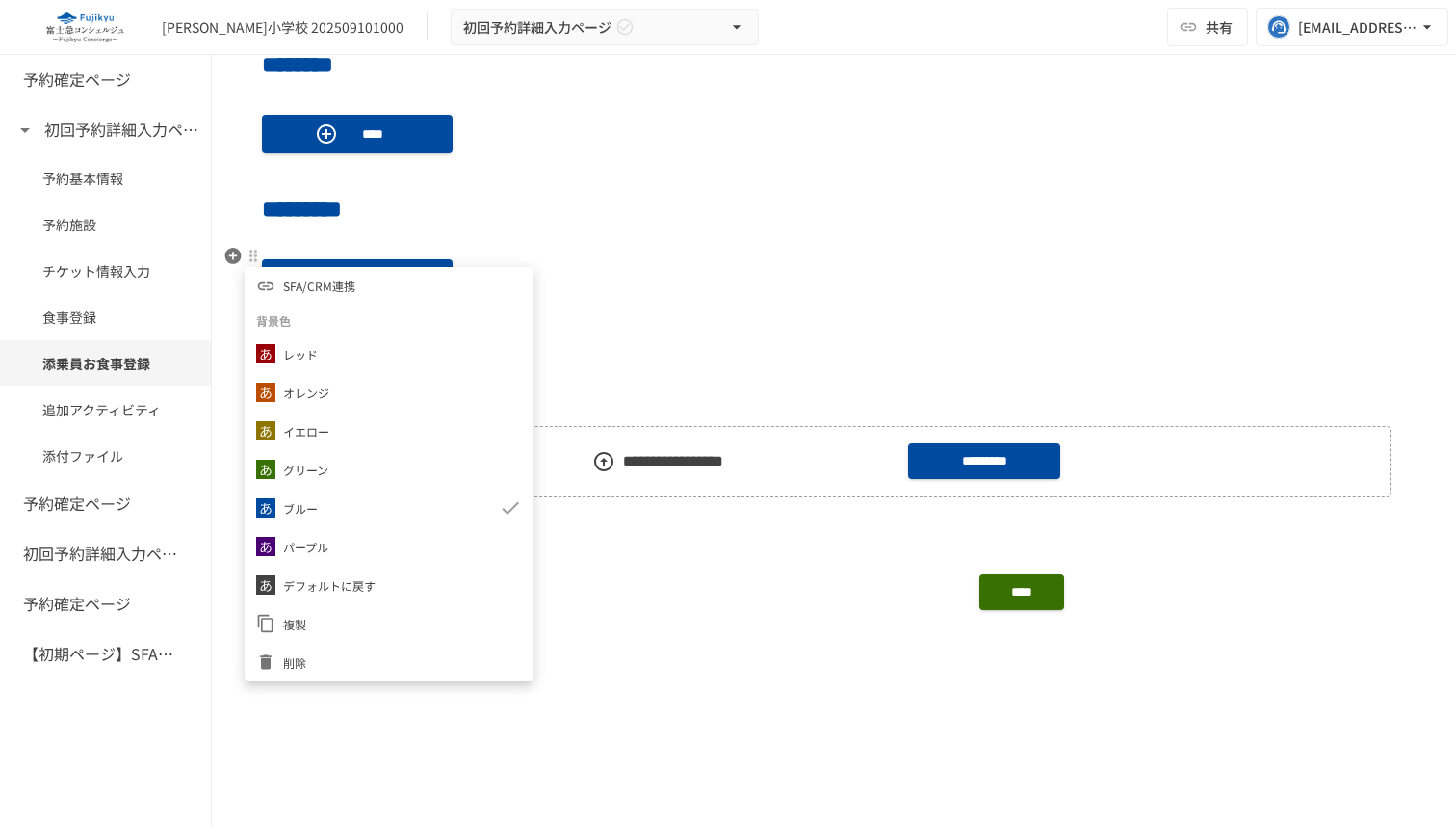
click at [728, 287] on div at bounding box center [728, 413] width 1456 height 826
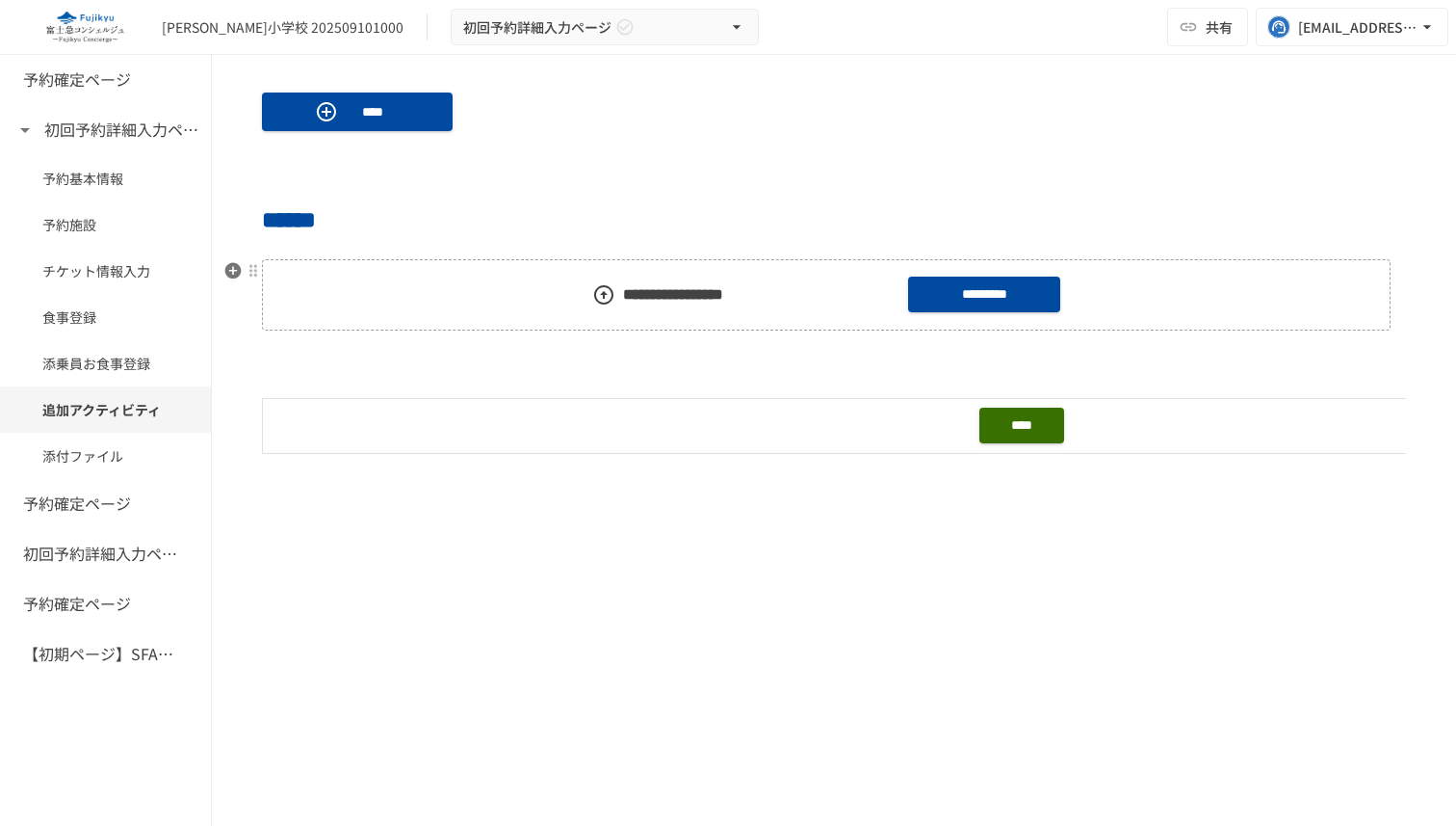
scroll to position [1556, 0]
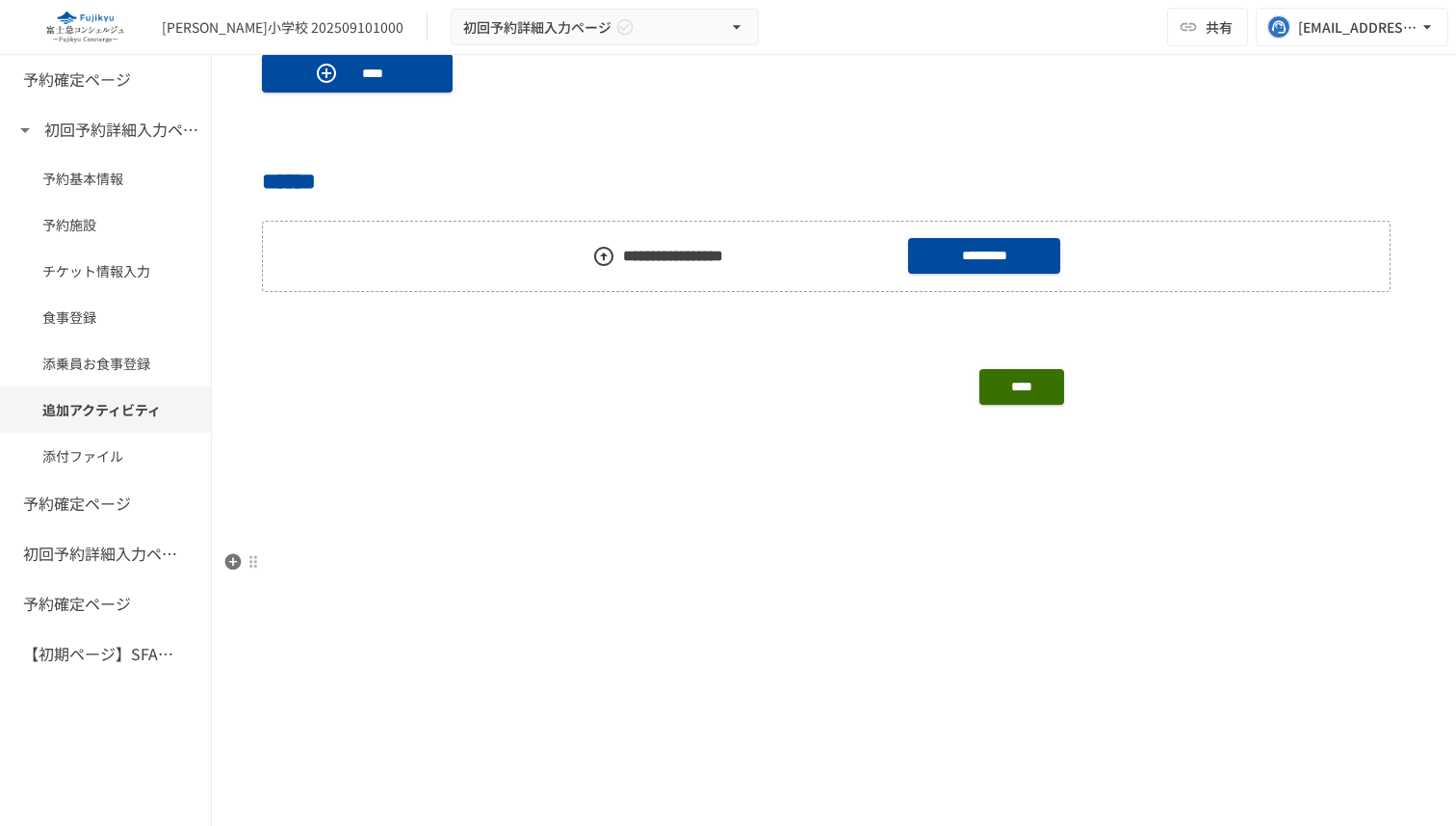
click at [233, 561] on icon "button" at bounding box center [232, 561] width 19 height 19
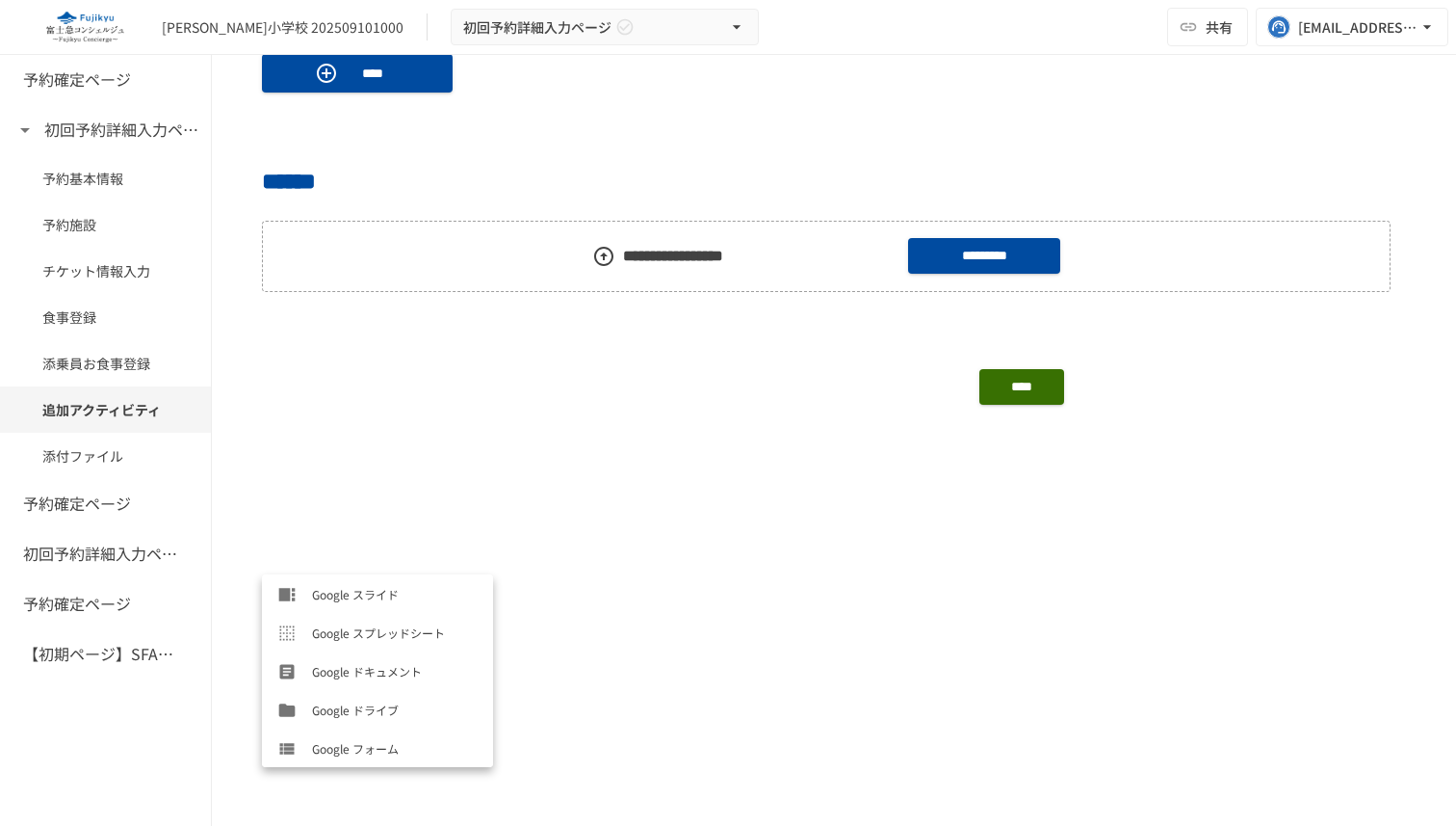
scroll to position [887, 0]
click at [390, 746] on span "カスタムオブジェクト[SFA/CRM連携]" at bounding box center [394, 747] width 166 height 18
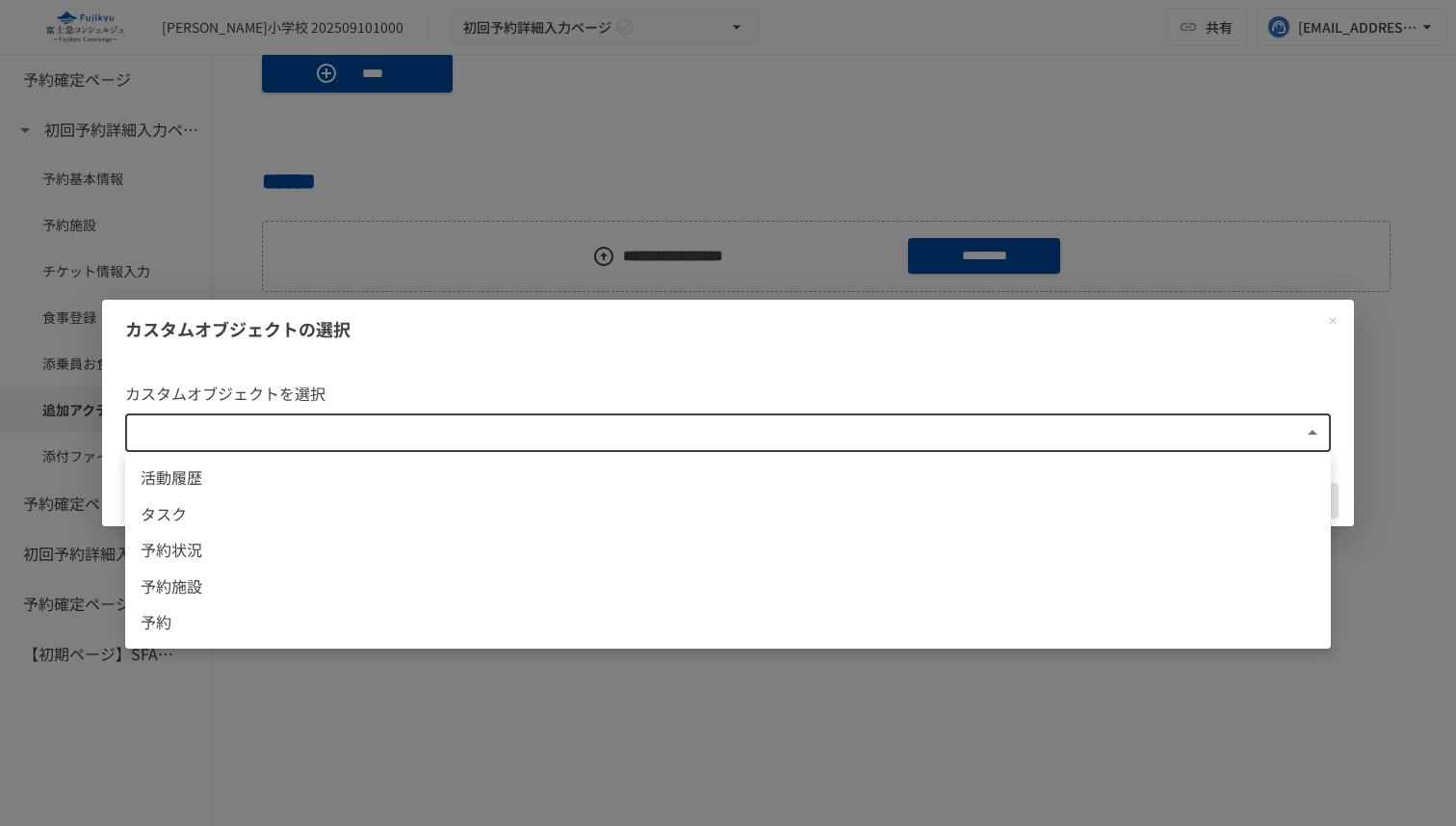
click at [1031, 429] on body "**********" at bounding box center [728, 392] width 1456 height 785
click at [259, 559] on span "予約状況" at bounding box center [728, 550] width 1175 height 25
type input "**********"
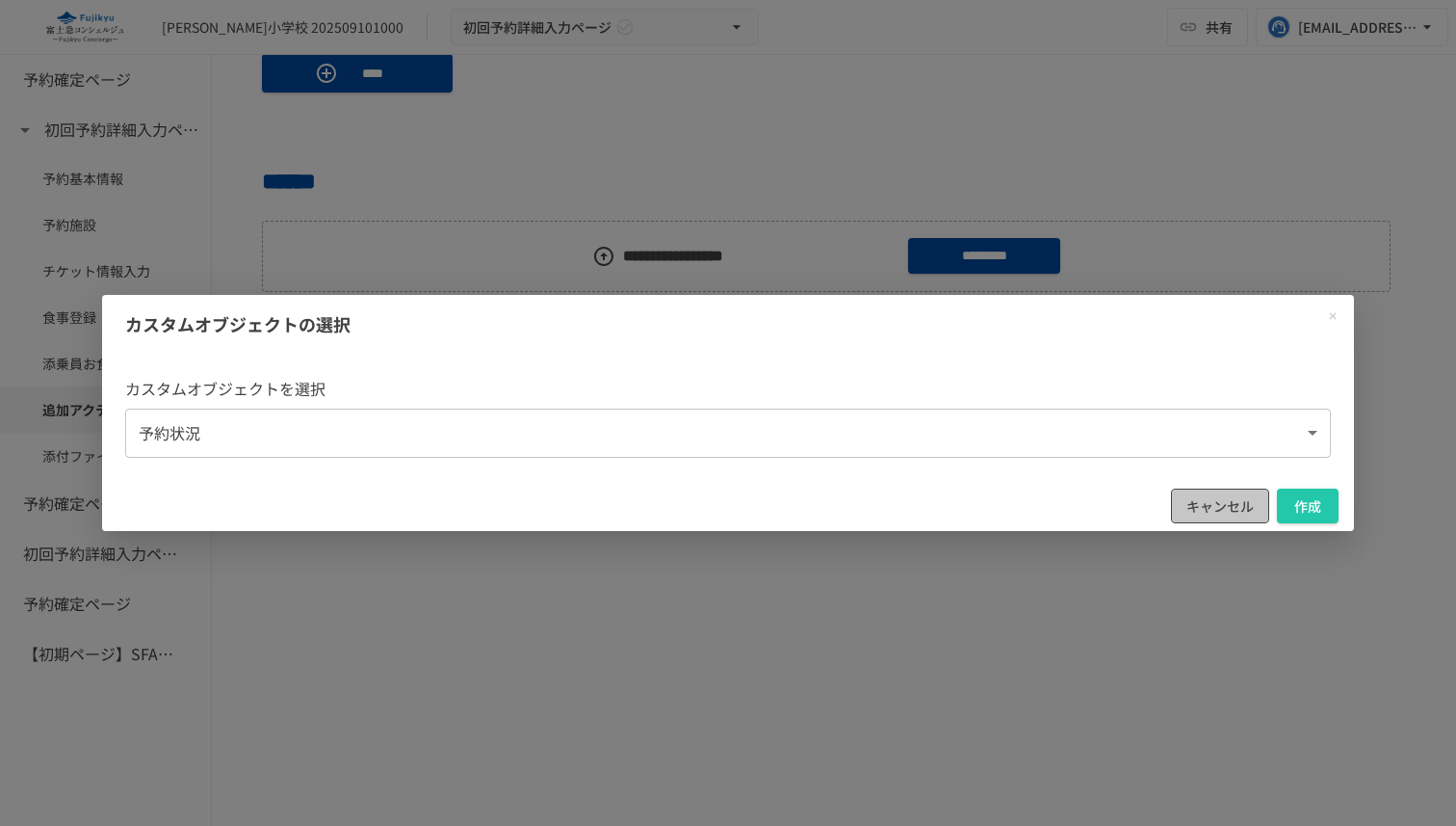
click at [1204, 507] on button "キャンセル" at bounding box center [1220, 506] width 98 height 36
